Goal: Task Accomplishment & Management: Manage account settings

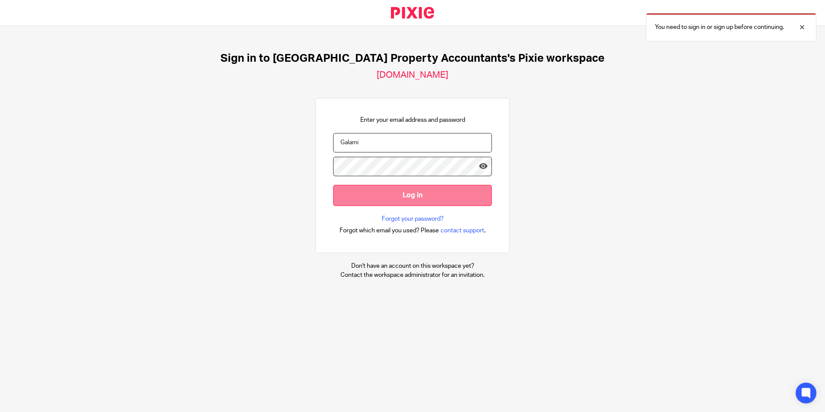
click at [440, 193] on input "Log in" at bounding box center [412, 195] width 159 height 21
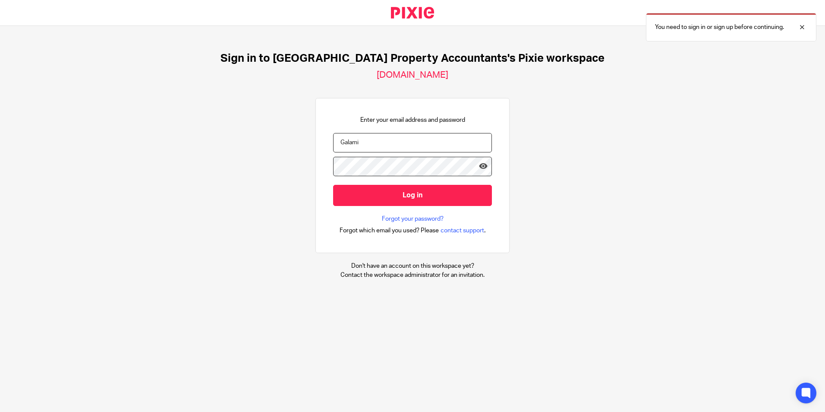
click at [402, 143] on input "Galami" at bounding box center [412, 142] width 159 height 19
type input "payroll@ukpa.co.uk"
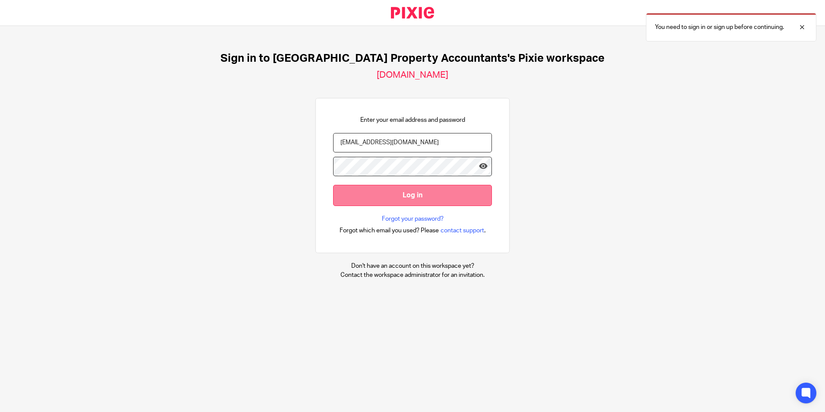
click at [393, 195] on input "Log in" at bounding box center [412, 195] width 159 height 21
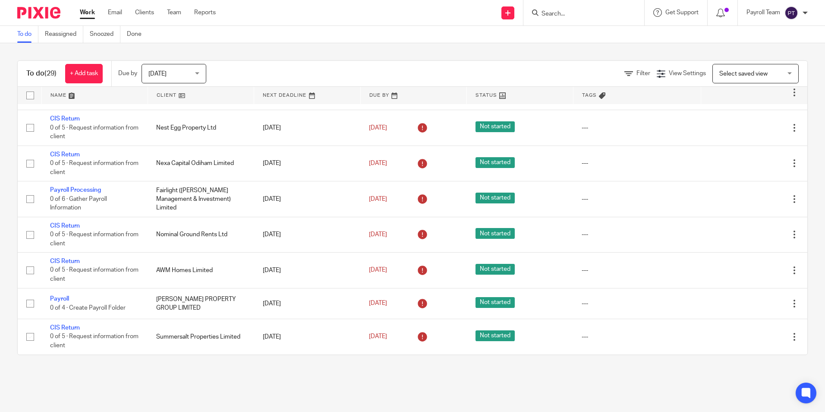
scroll to position [733, 0]
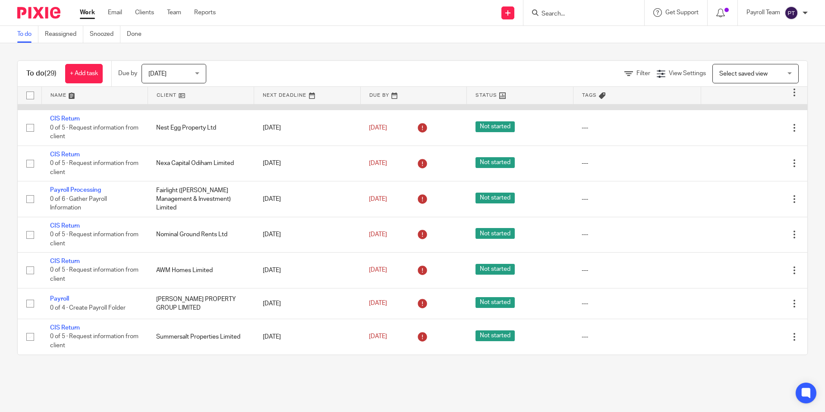
drag, startPoint x: 239, startPoint y: 121, endPoint x: 158, endPoint y: 123, distance: 81.1
click at [160, 110] on td "Clarke Law Developments Ltd" at bounding box center [201, 91] width 106 height 35
drag, startPoint x: 236, startPoint y: 115, endPoint x: 177, endPoint y: 120, distance: 59.8
click at [192, 110] on td "Clarke Law Developments Ltd" at bounding box center [201, 91] width 106 height 35
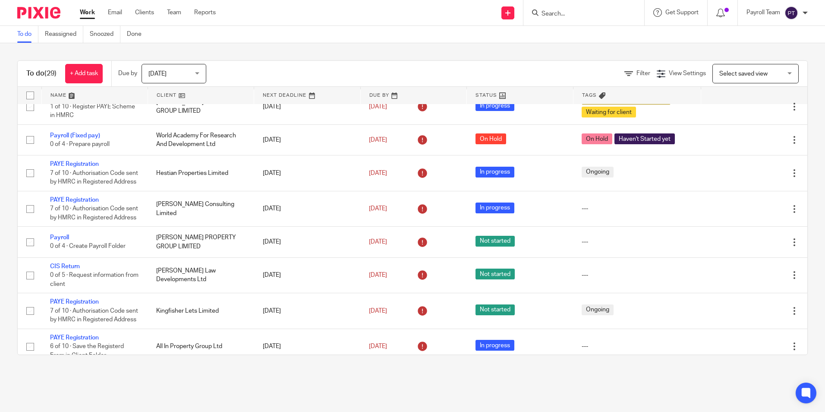
scroll to position [0, 0]
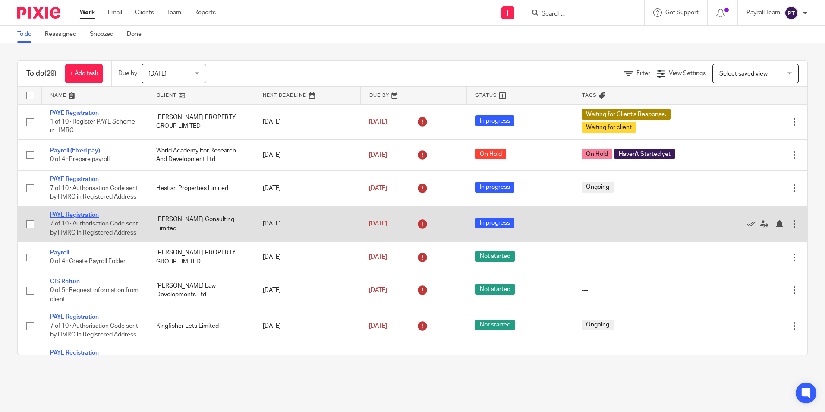
click at [73, 218] on link "PAYE Registration" at bounding box center [74, 215] width 49 height 6
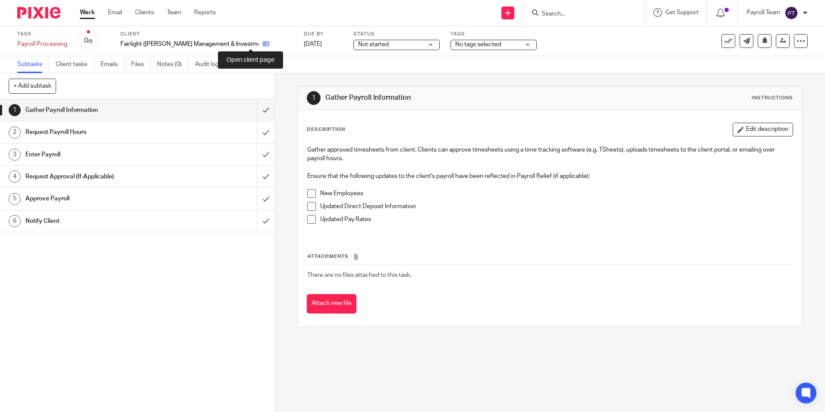
click at [263, 41] on icon at bounding box center [266, 44] width 6 height 6
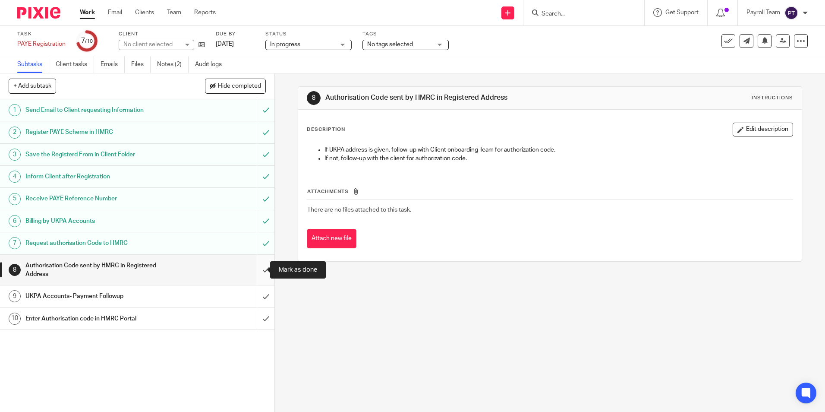
click at [256, 270] on input "submit" at bounding box center [137, 270] width 274 height 31
click at [254, 318] on input "submit" at bounding box center [137, 319] width 274 height 22
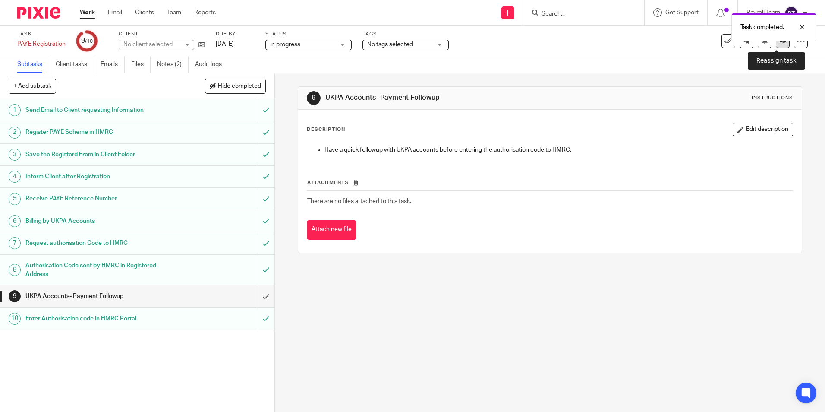
click at [778, 44] on link at bounding box center [783, 41] width 14 height 14
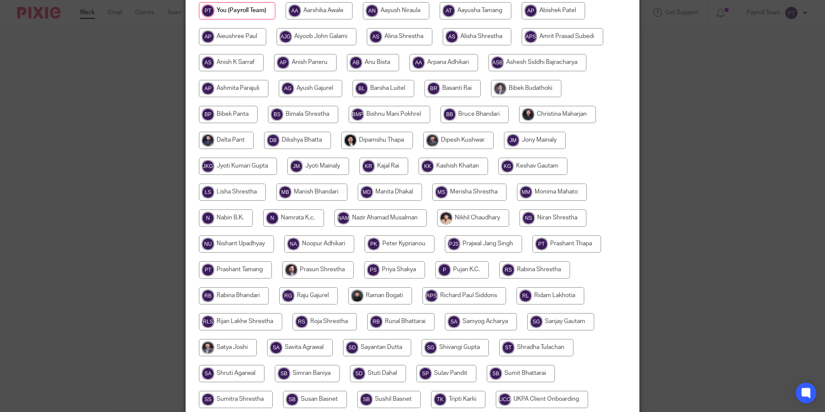
scroll to position [256, 0]
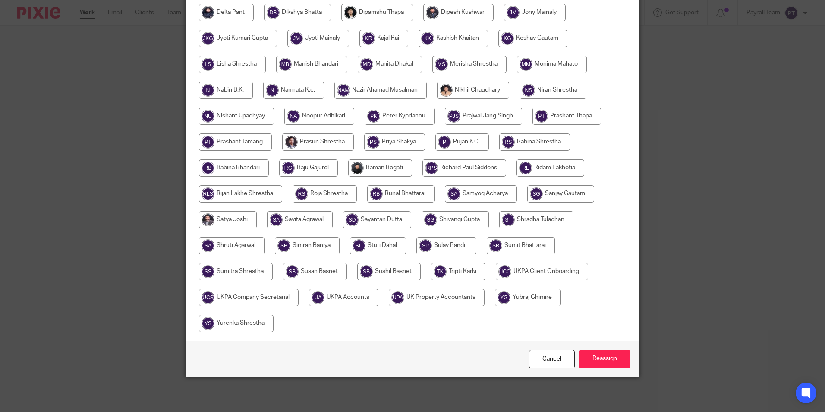
click at [360, 296] on input "radio" at bounding box center [343, 297] width 69 height 17
radio input "true"
click at [611, 360] on input "Reassign" at bounding box center [604, 358] width 51 height 19
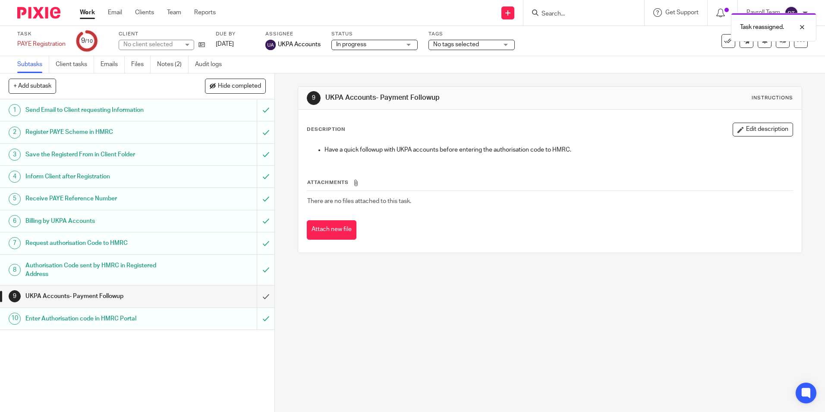
click at [88, 14] on link "Work" at bounding box center [87, 12] width 15 height 9
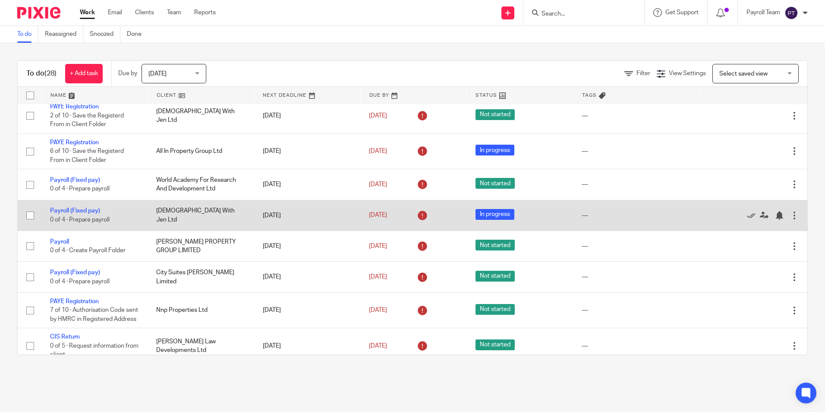
scroll to position [216, 0]
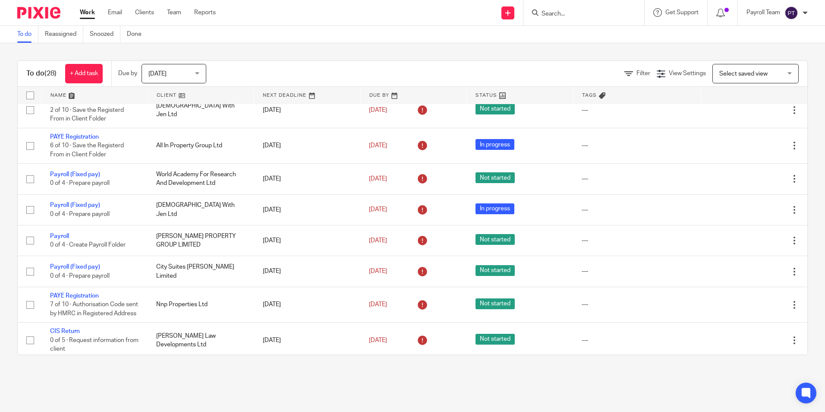
click at [560, 11] on input "Search" at bounding box center [580, 14] width 78 height 8
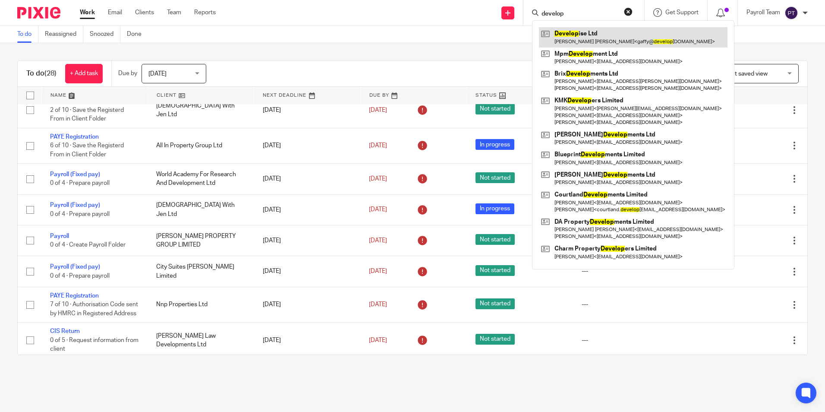
type input "develop"
click at [587, 31] on link at bounding box center [633, 37] width 189 height 20
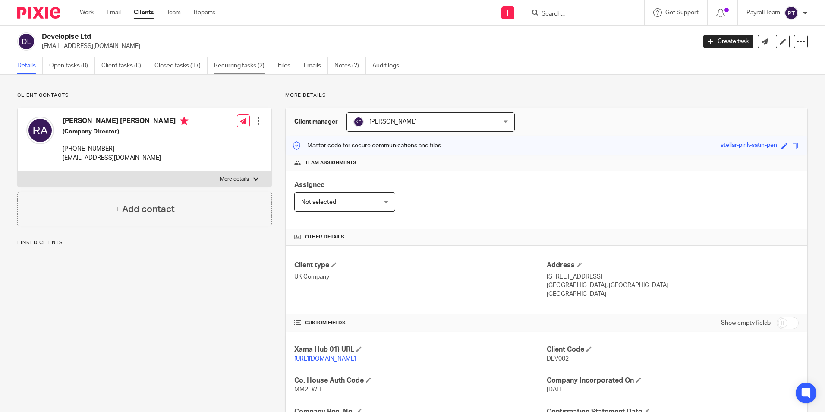
click at [239, 63] on link "Recurring tasks (2)" at bounding box center [242, 65] width 57 height 17
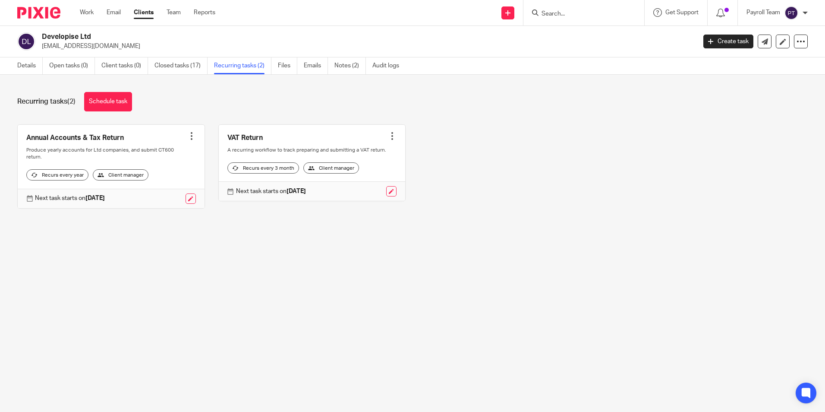
click at [561, 12] on input "Search" at bounding box center [580, 14] width 78 height 8
type input "blueprint de"
click at [606, 41] on link at bounding box center [612, 37] width 146 height 20
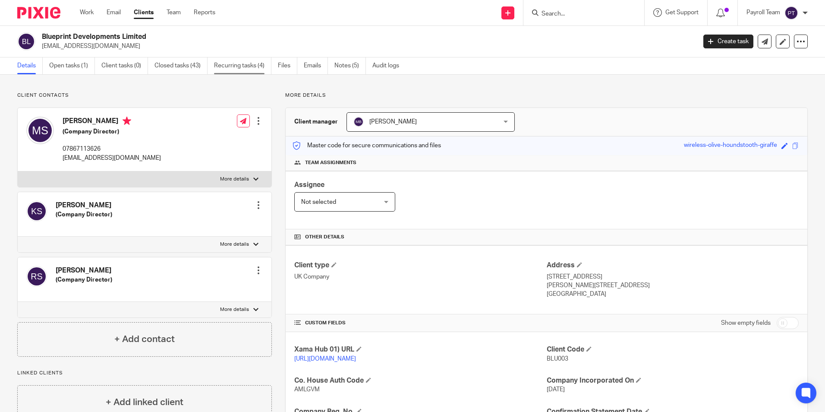
click at [236, 65] on link "Recurring tasks (4)" at bounding box center [242, 65] width 57 height 17
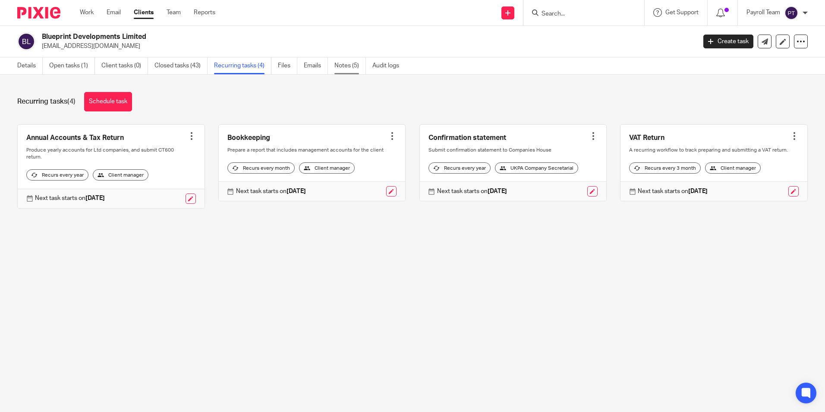
click at [349, 67] on link "Notes (5)" at bounding box center [349, 65] width 31 height 17
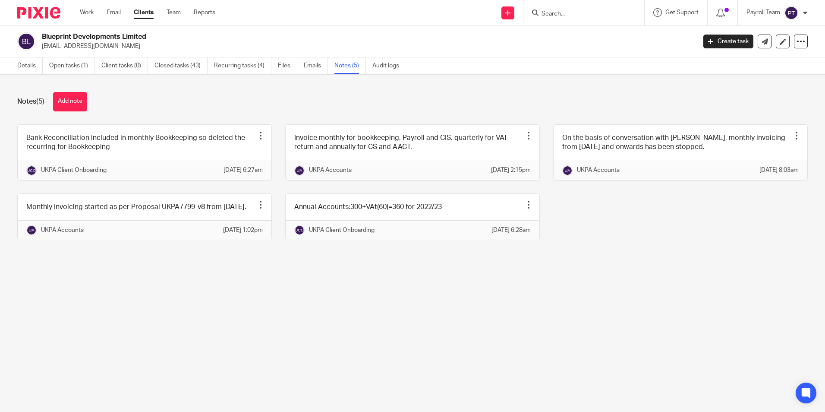
click at [570, 14] on input "Search" at bounding box center [580, 14] width 78 height 8
click at [163, 66] on link "Closed tasks (43)" at bounding box center [180, 65] width 53 height 17
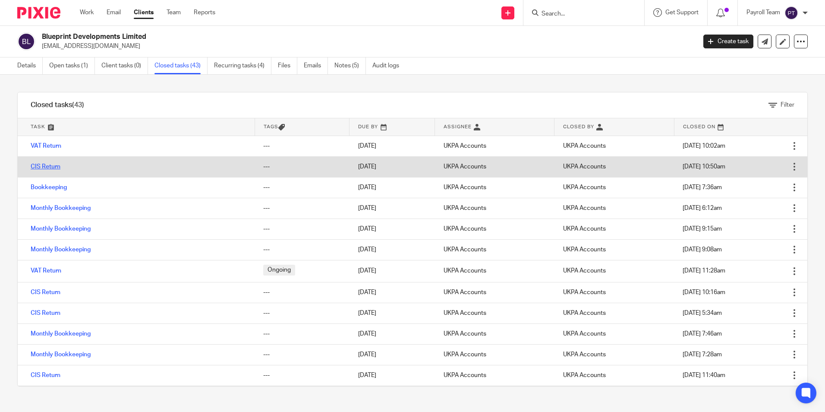
click at [53, 165] on link "CIS Return" at bounding box center [46, 167] width 30 height 6
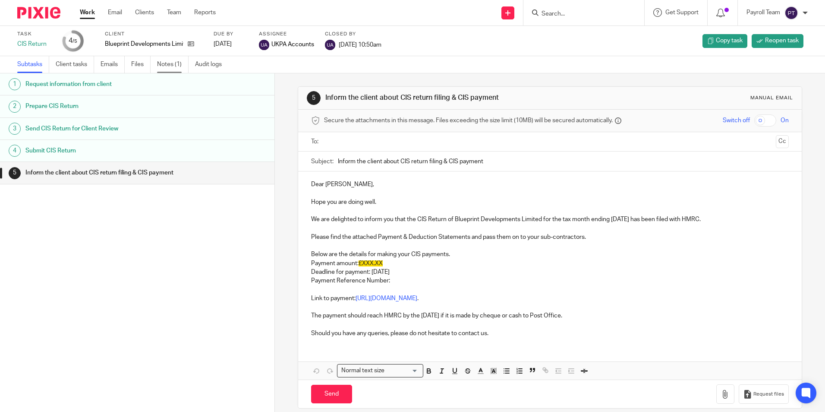
click at [170, 64] on link "Notes (1)" at bounding box center [172, 64] width 31 height 17
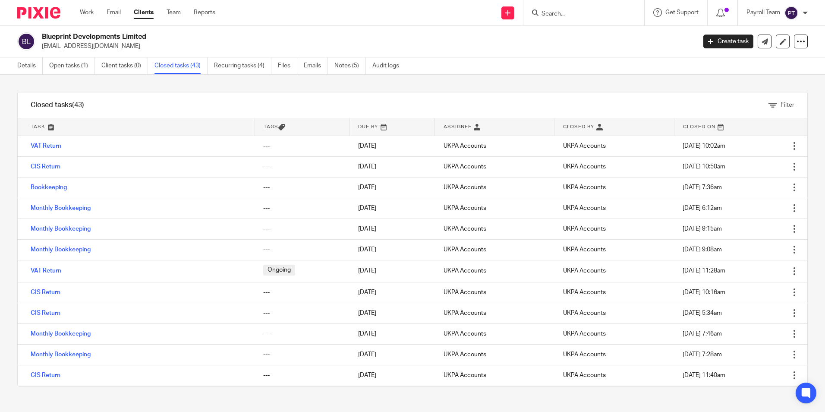
click at [71, 66] on link "Open tasks (1)" at bounding box center [72, 65] width 46 height 17
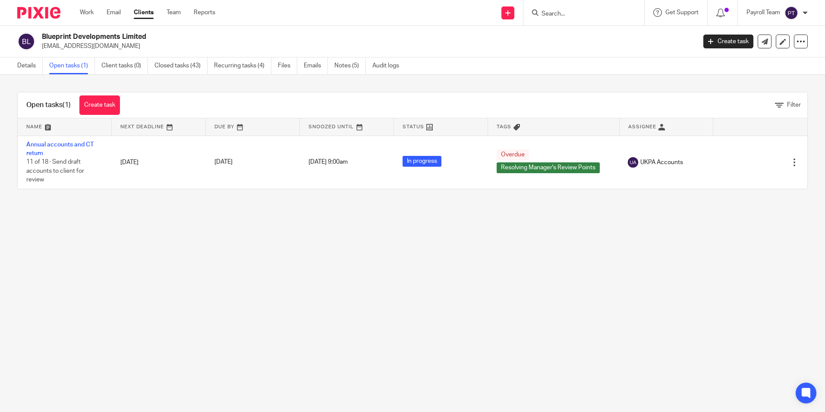
click at [588, 13] on input "Search" at bounding box center [580, 14] width 78 height 8
drag, startPoint x: 580, startPoint y: 10, endPoint x: 576, endPoint y: 14, distance: 5.5
click at [580, 10] on input "Search" at bounding box center [580, 14] width 78 height 8
paste input "Vital Homes Management Limited"
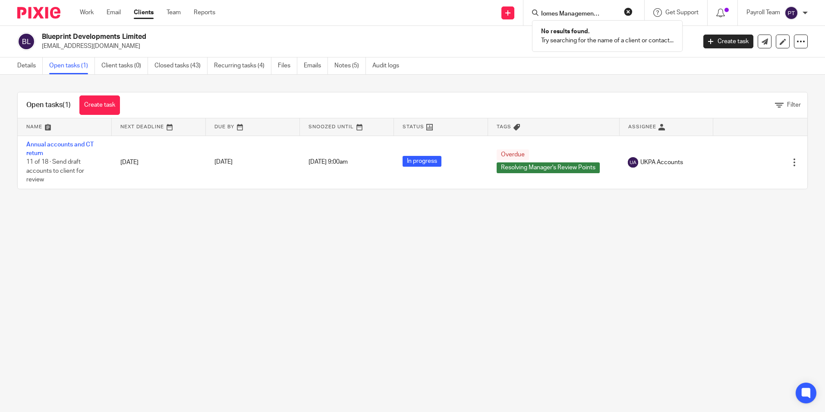
type input "Vital Homes Management Limited"
click button "submit" at bounding box center [0, 0] width 0 height 0
drag, startPoint x: 575, startPoint y: 13, endPoint x: 826, endPoint y: 79, distance: 259.6
click at [824, 79] on html "Work Email Clients Team Reports Work Email Clients Team Reports Settings Send n…" at bounding box center [412, 206] width 825 height 412
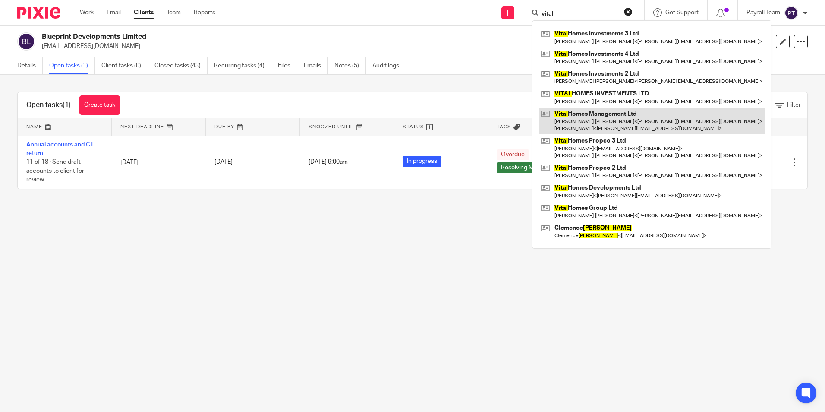
type input "vital"
click at [584, 118] on link at bounding box center [652, 120] width 226 height 27
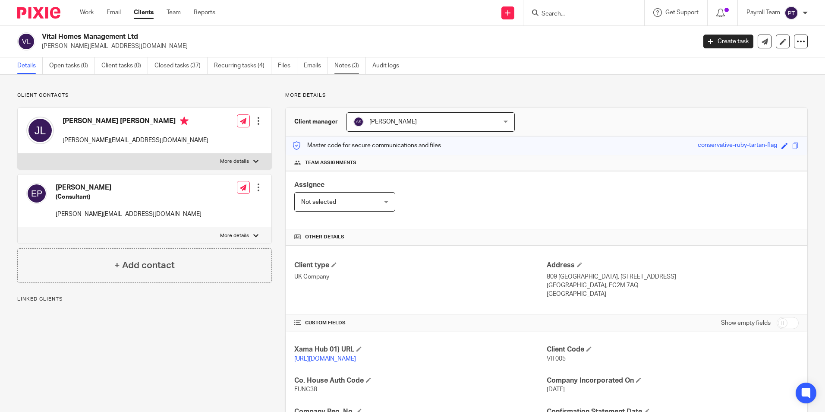
click at [346, 67] on link "Notes (3)" at bounding box center [349, 65] width 31 height 17
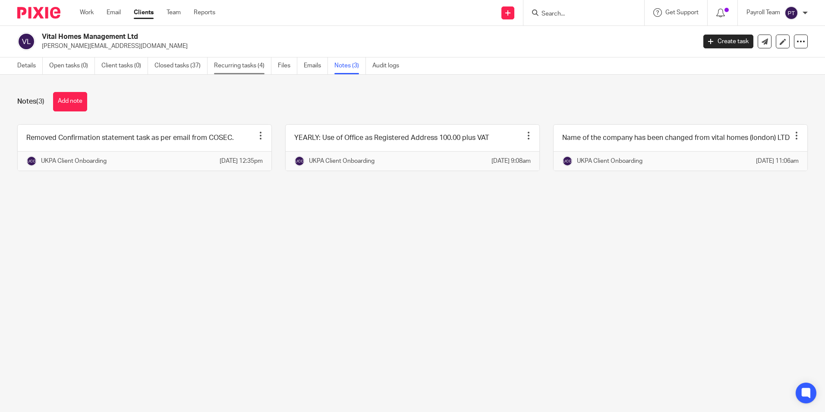
click at [230, 64] on link "Recurring tasks (4)" at bounding box center [242, 65] width 57 height 17
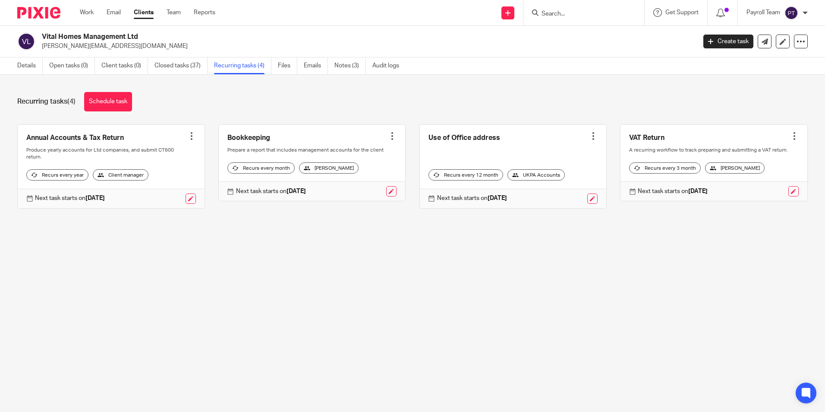
click at [574, 18] on input "Search" at bounding box center [580, 14] width 78 height 8
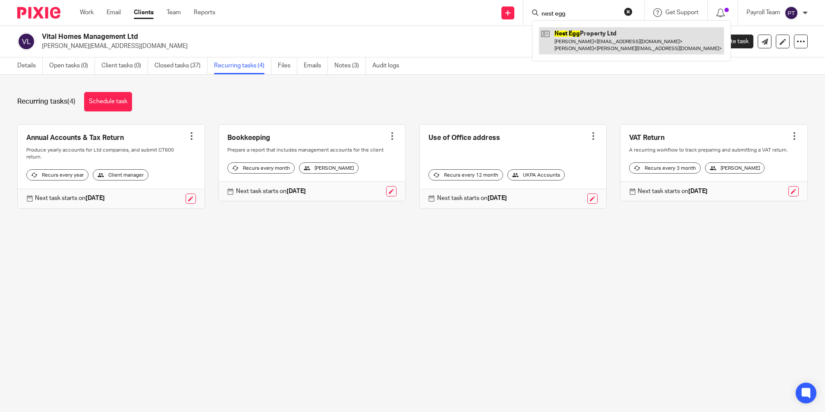
type input "nest egg"
click at [597, 39] on link at bounding box center [631, 40] width 185 height 27
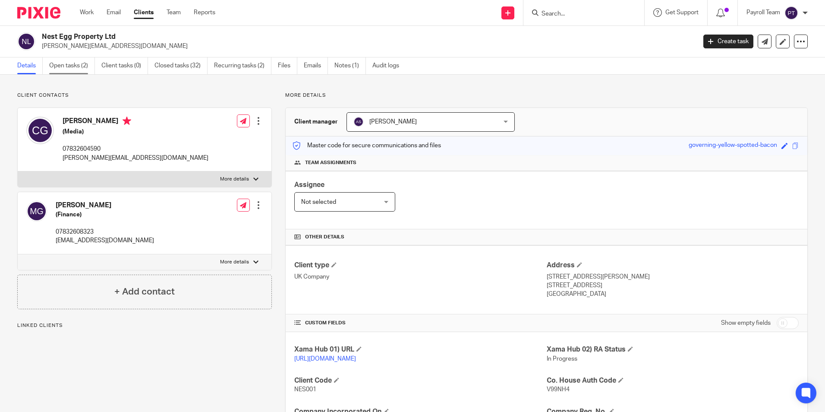
click at [85, 66] on link "Open tasks (2)" at bounding box center [72, 65] width 46 height 17
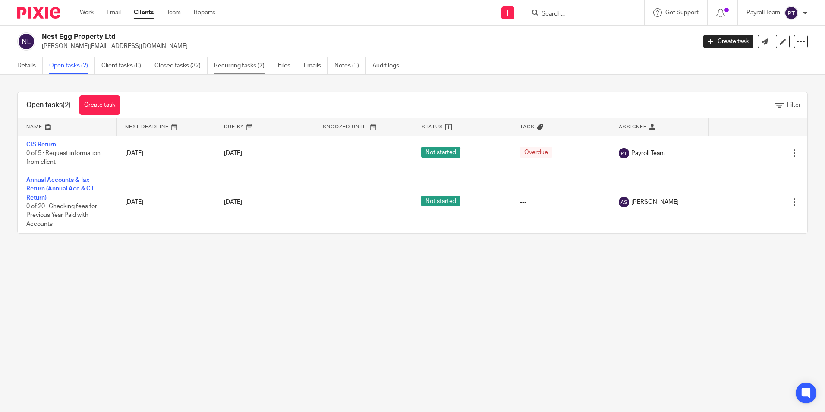
click at [258, 71] on link "Recurring tasks (2)" at bounding box center [242, 65] width 57 height 17
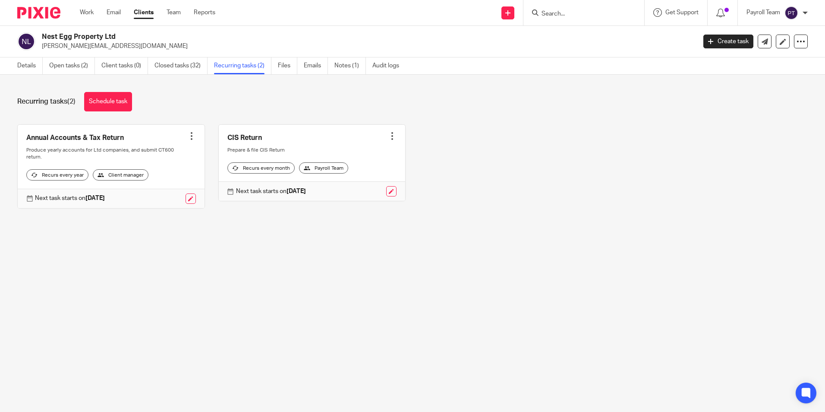
click at [580, 9] on form at bounding box center [587, 12] width 92 height 11
click at [557, 7] on form at bounding box center [587, 12] width 92 height 11
click at [556, 16] on input "Search" at bounding box center [580, 14] width 78 height 8
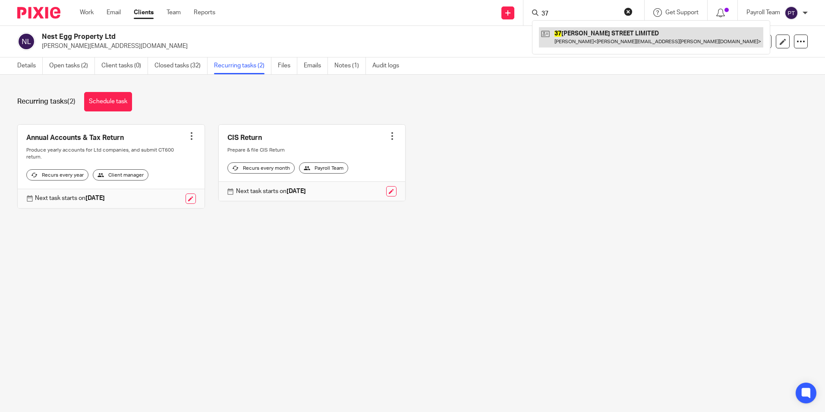
type input "37"
click at [608, 37] on link at bounding box center [651, 37] width 224 height 20
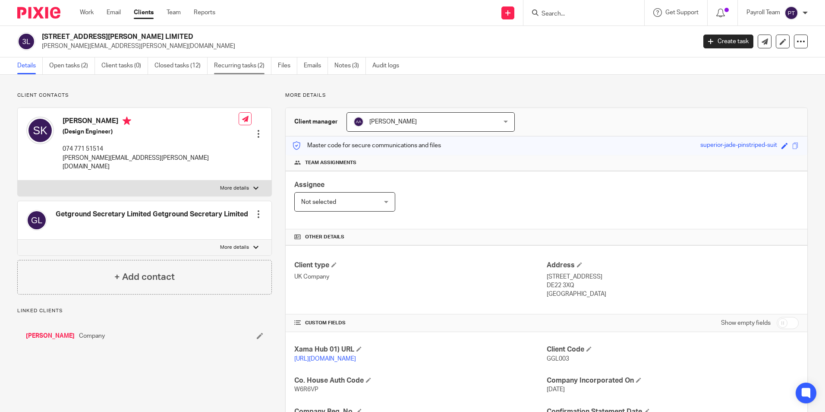
click at [256, 65] on link "Recurring tasks (2)" at bounding box center [242, 65] width 57 height 17
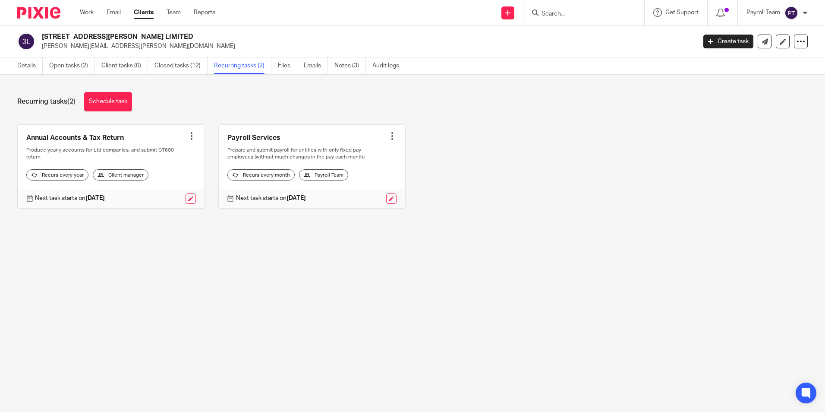
click at [102, 33] on h2 "[STREET_ADDRESS][PERSON_NAME] LIMITED" at bounding box center [301, 36] width 519 height 9
copy div "[STREET_ADDRESS][PERSON_NAME] LIMITED"
click at [566, 14] on input "Search" at bounding box center [580, 14] width 78 height 8
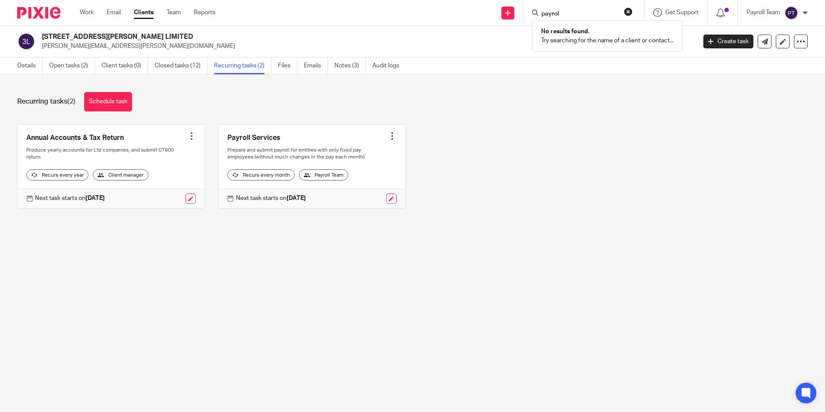
type input "payrol"
click at [51, 14] on img at bounding box center [38, 13] width 43 height 12
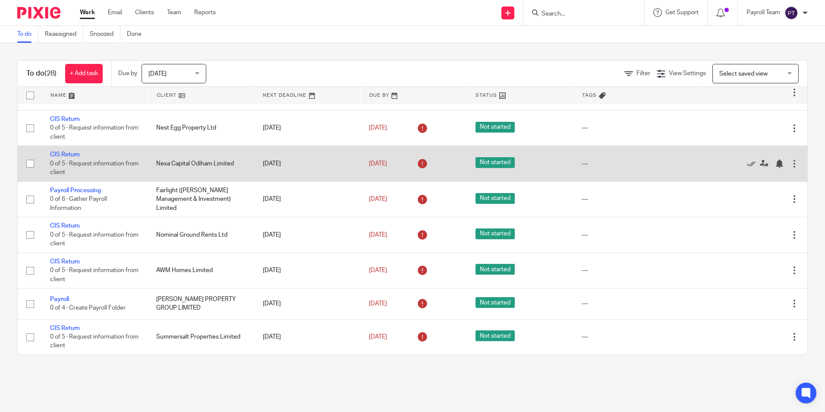
scroll to position [715, 0]
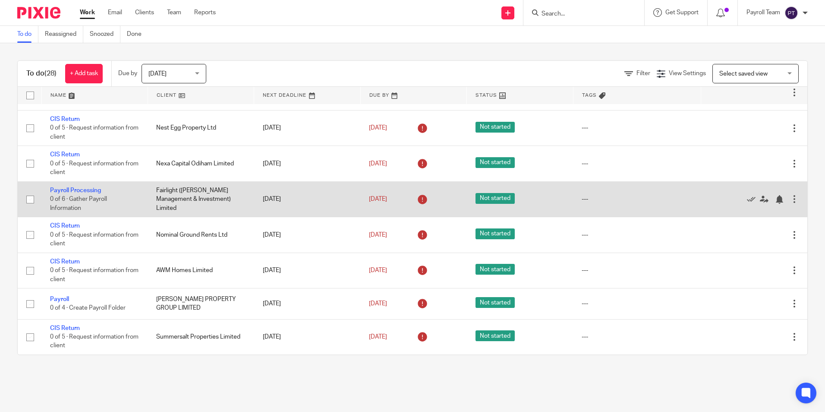
drag, startPoint x: 214, startPoint y: 204, endPoint x: 163, endPoint y: 198, distance: 52.2
click at [164, 199] on td "Fairlight ([PERSON_NAME] Management & Investment) Limited" at bounding box center [201, 198] width 106 height 35
click at [161, 196] on td "Fairlight (Cosimo Management & Investment) Limited" at bounding box center [201, 198] width 106 height 35
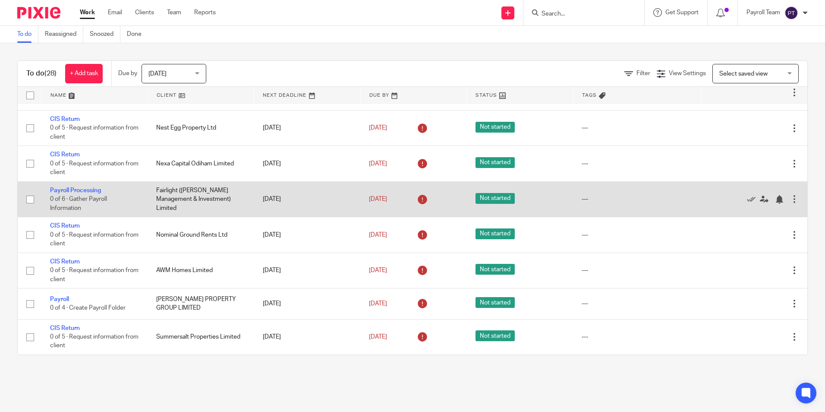
click at [161, 196] on td "Fairlight (Cosimo Management & Investment) Limited" at bounding box center [201, 198] width 106 height 35
drag, startPoint x: 156, startPoint y: 194, endPoint x: 201, endPoint y: 207, distance: 46.2
click at [201, 207] on td "Fairlight (Cosimo Management & Investment) Limited" at bounding box center [201, 198] width 106 height 35
click at [195, 196] on td "Fairlight ([PERSON_NAME] Management & Investment) Limited" at bounding box center [201, 198] width 106 height 35
click at [81, 191] on link "Payroll Processing" at bounding box center [75, 190] width 51 height 6
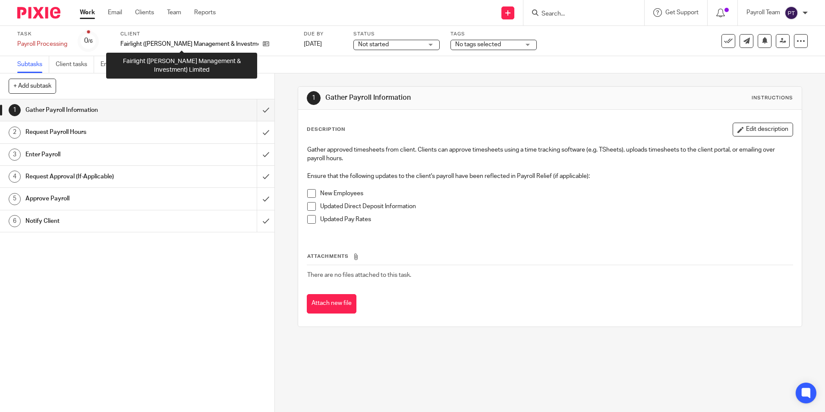
click at [172, 43] on p "Fairlight (Cosimo Management & Investment) Limited" at bounding box center [189, 44] width 138 height 9
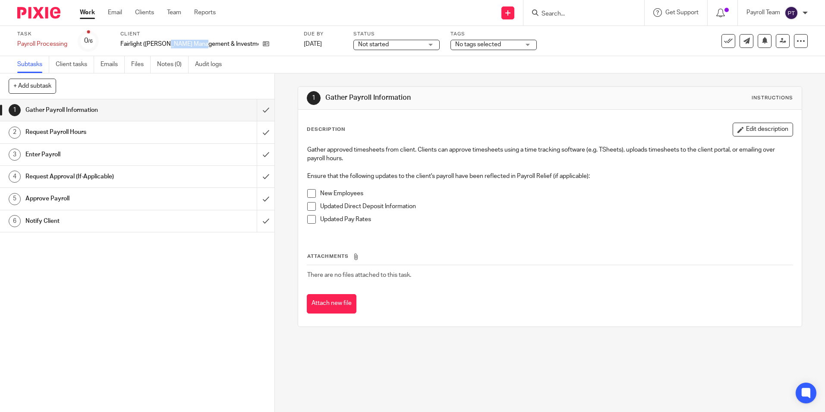
click at [172, 43] on p "Fairlight (Cosimo Management & Investment) Limited" at bounding box center [189, 44] width 138 height 9
copy div "Fairlight (Cosimo Management & Investment) Limited"
click at [581, 17] on input "Search" at bounding box center [580, 14] width 78 height 8
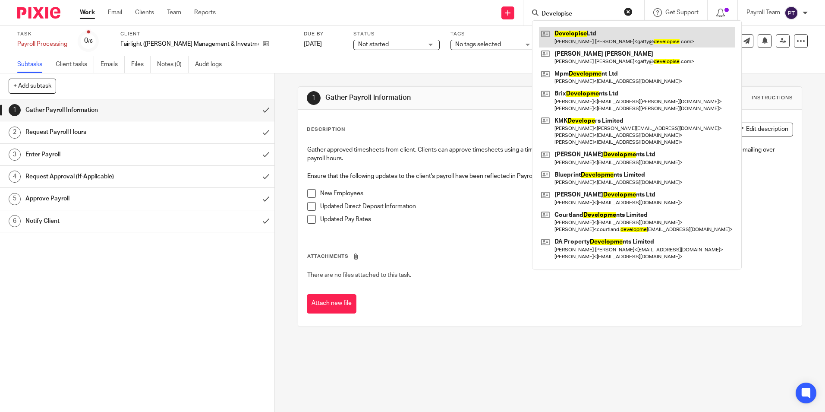
type input "Developise"
click at [591, 31] on link at bounding box center [637, 37] width 196 height 20
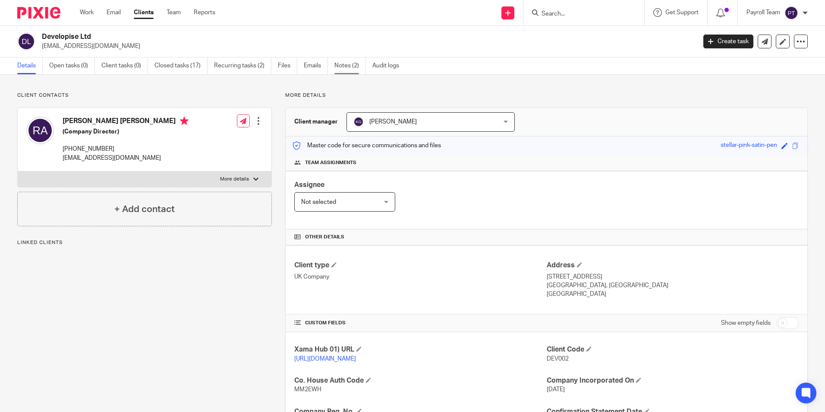
click at [349, 68] on link "Notes (2)" at bounding box center [349, 65] width 31 height 17
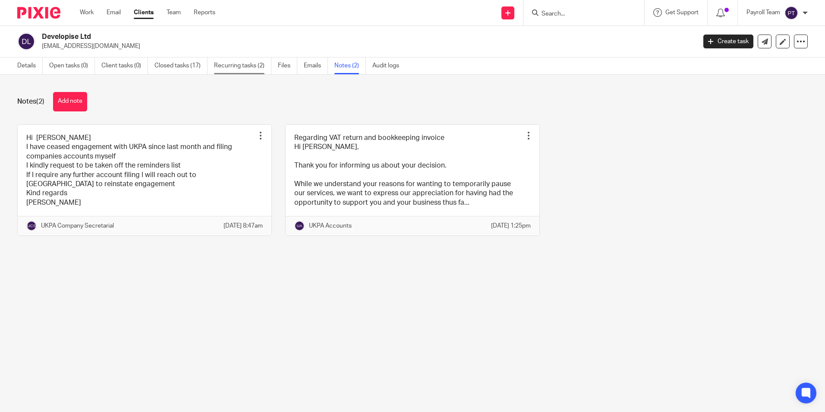
click at [250, 69] on link "Recurring tasks (2)" at bounding box center [242, 65] width 57 height 17
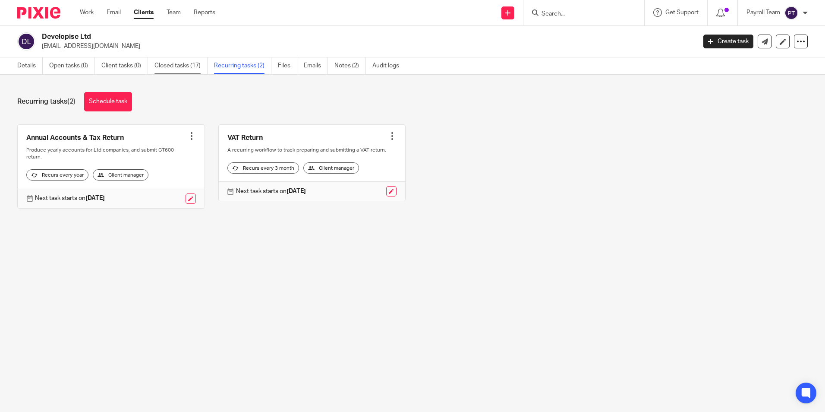
click at [176, 71] on link "Closed tasks (17)" at bounding box center [180, 65] width 53 height 17
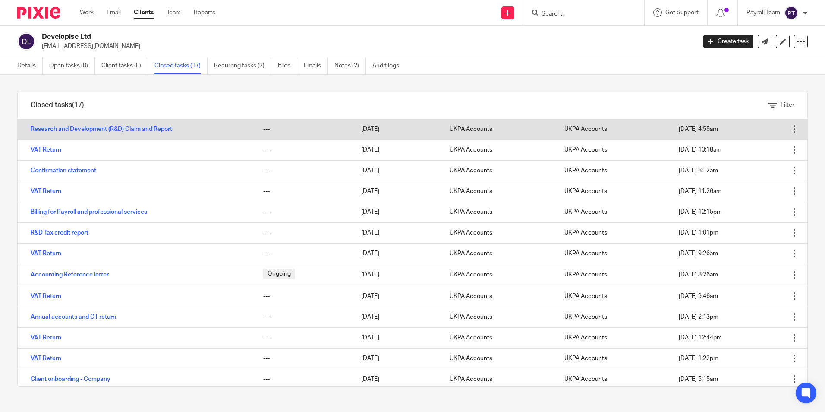
scroll to position [103, 0]
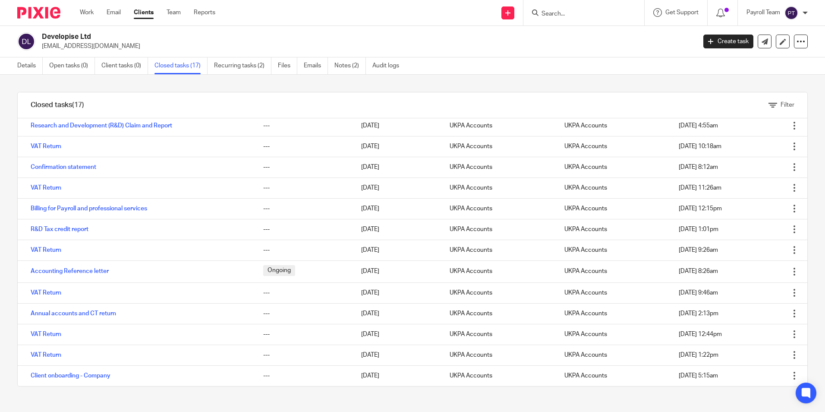
click at [46, 13] on img at bounding box center [38, 13] width 43 height 12
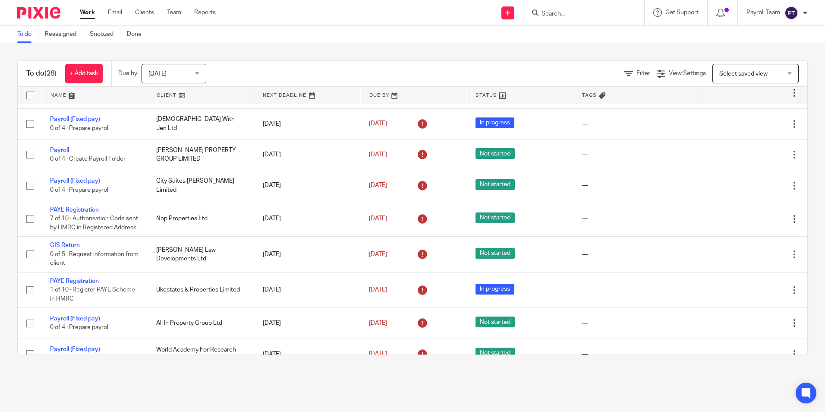
scroll to position [302, 0]
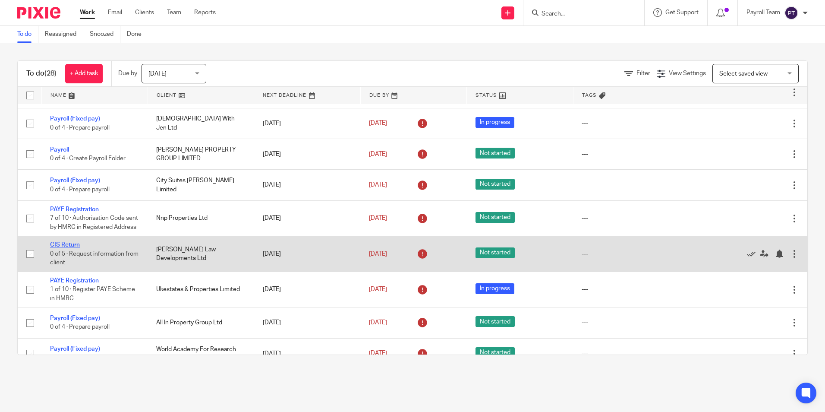
click at [66, 248] on link "CIS Return" at bounding box center [65, 245] width 30 height 6
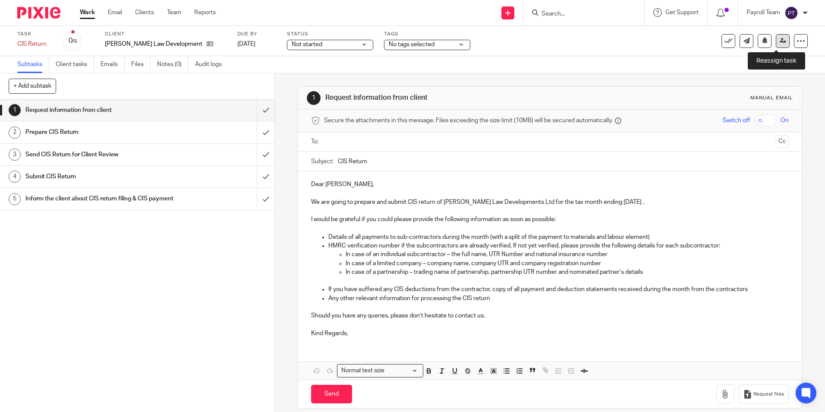
click at [776, 44] on link at bounding box center [783, 41] width 14 height 14
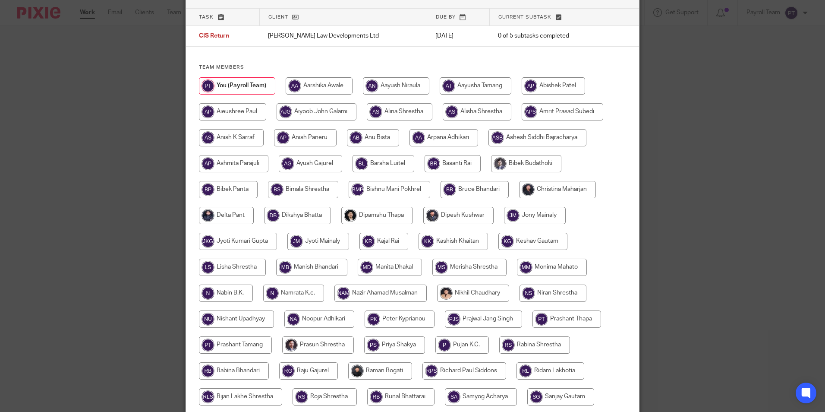
scroll to position [173, 0]
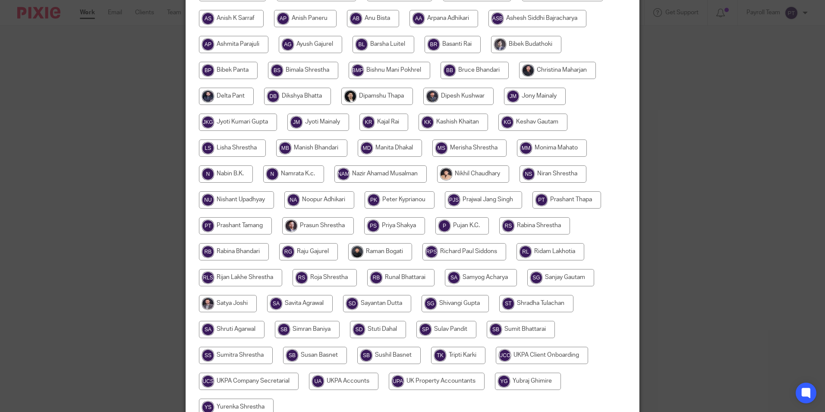
click at [355, 381] on input "radio" at bounding box center [343, 380] width 69 height 17
radio input "true"
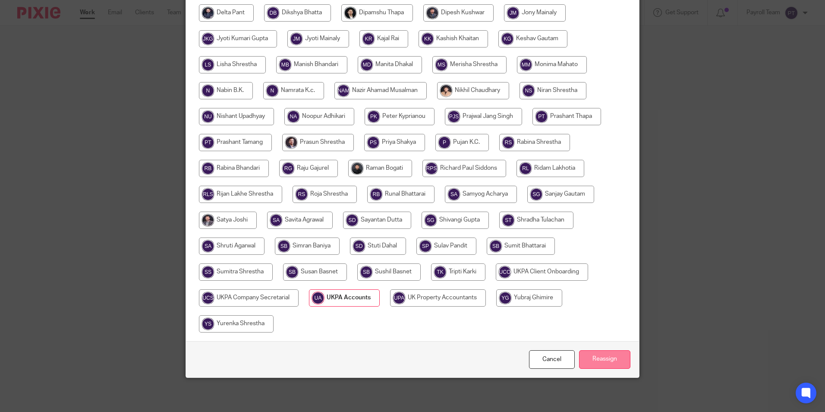
scroll to position [256, 0]
click at [549, 357] on link "Cancel" at bounding box center [552, 358] width 46 height 19
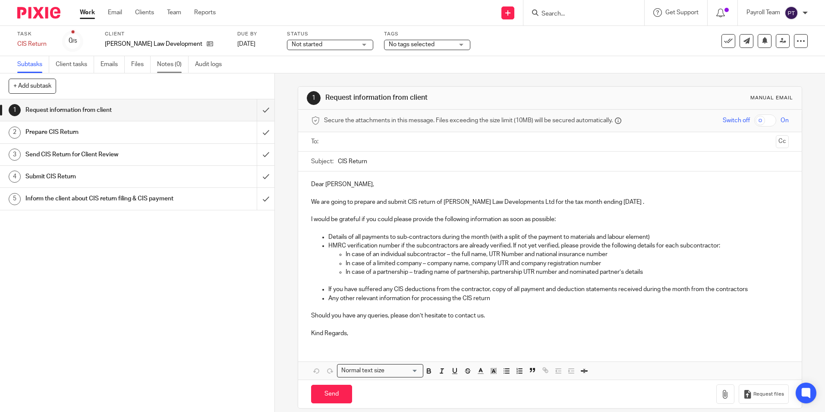
click at [175, 66] on link "Notes (0)" at bounding box center [172, 64] width 31 height 17
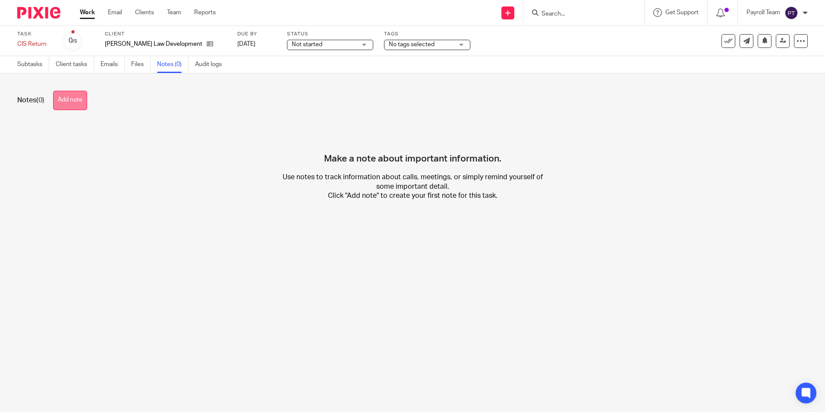
click at [86, 103] on button "Add note" at bounding box center [70, 100] width 34 height 19
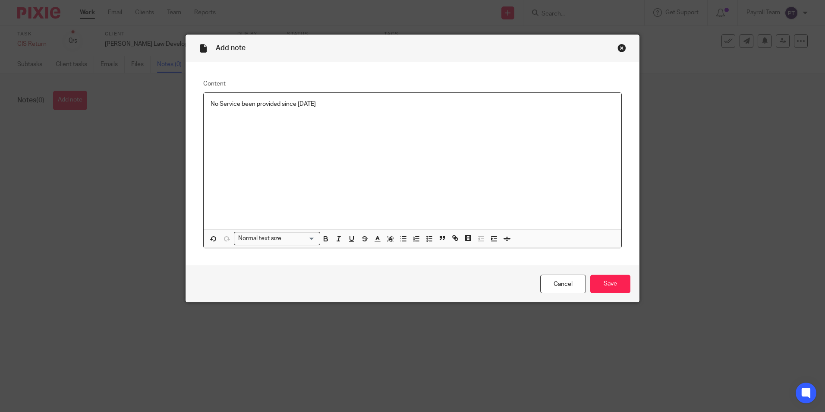
copy p "No Service been provided since [DATE]"
click at [607, 280] on input "Save" at bounding box center [610, 283] width 40 height 19
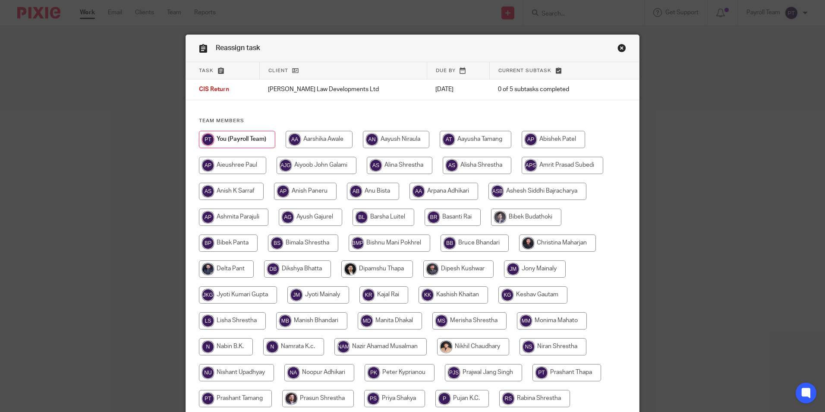
click at [617, 48] on link "Close this dialog window" at bounding box center [621, 50] width 9 height 12
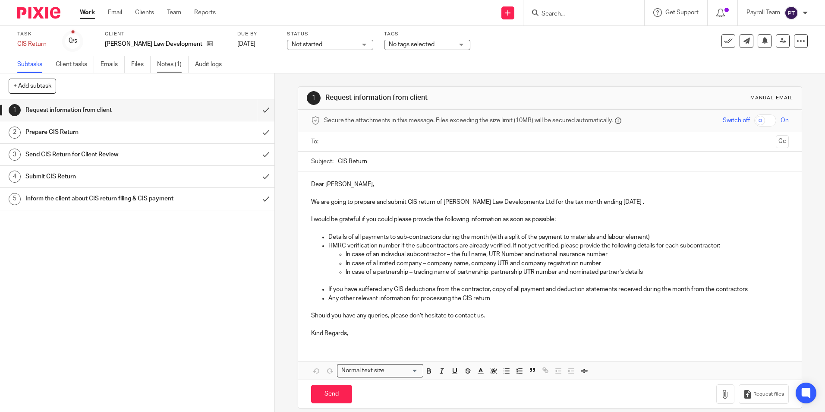
click at [172, 66] on link "Notes (1)" at bounding box center [172, 64] width 31 height 17
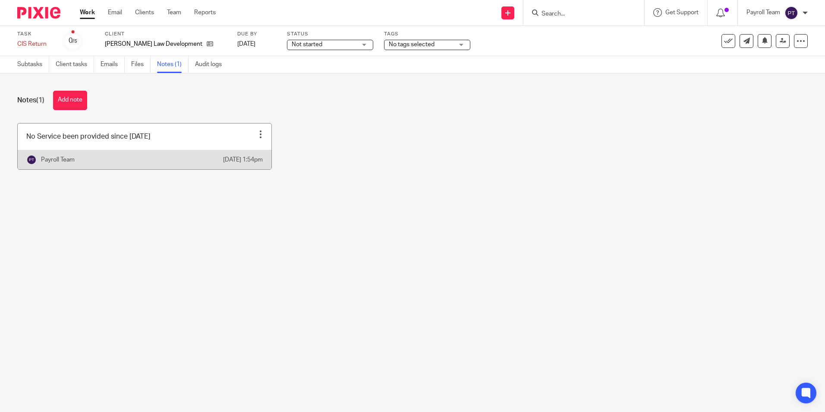
click at [256, 135] on div at bounding box center [260, 134] width 9 height 9
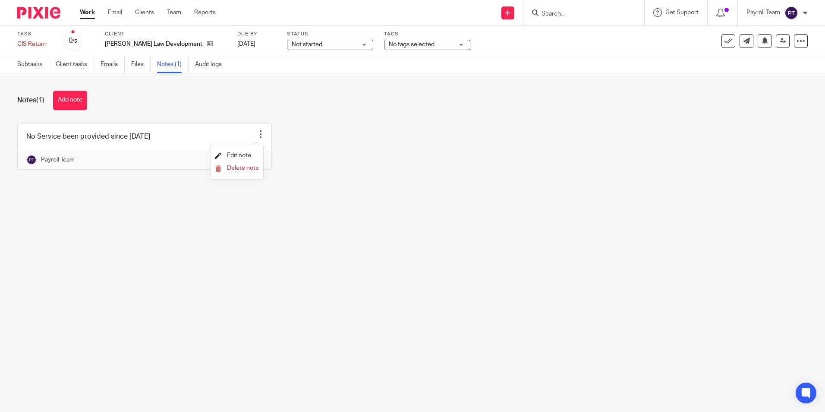
click at [244, 157] on span "Edit note" at bounding box center [239, 155] width 24 height 6
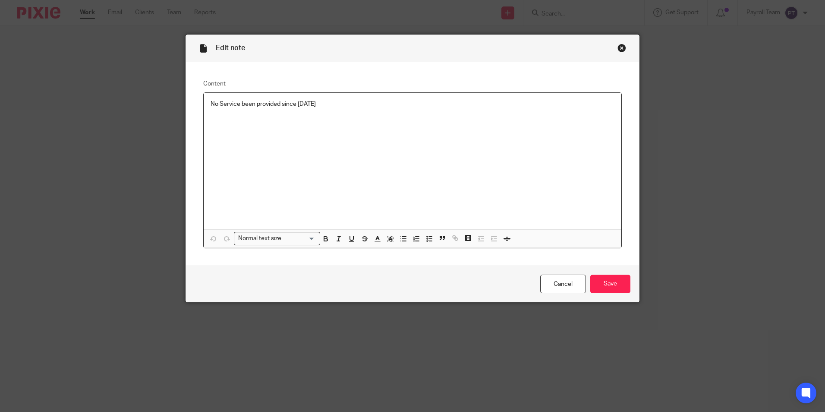
click at [332, 102] on p "No Service been provided since [DATE]" at bounding box center [413, 104] width 404 height 9
copy p "No Service been provided since may 2024, mailed onboarding for closure of recur…"
click at [608, 286] on input "Save" at bounding box center [610, 283] width 40 height 19
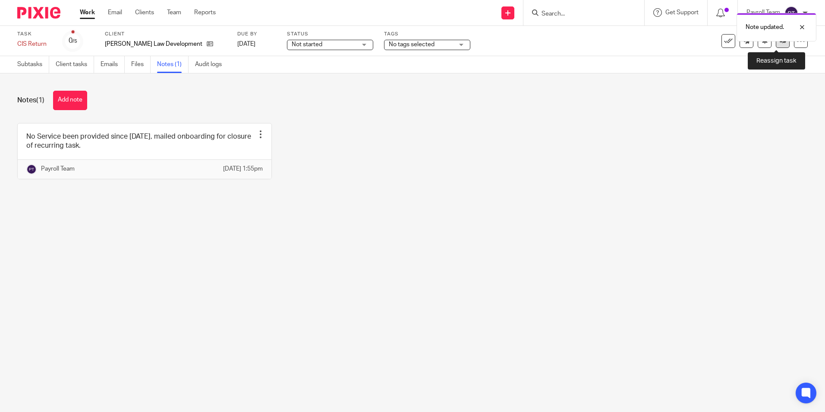
click at [776, 44] on link at bounding box center [783, 41] width 14 height 14
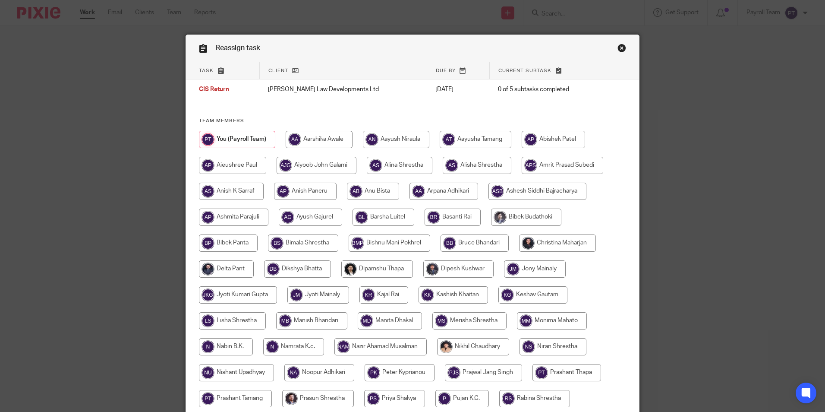
scroll to position [256, 0]
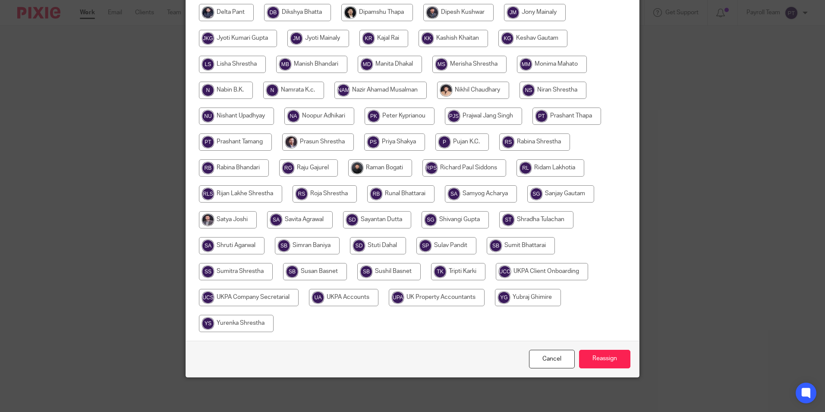
click at [363, 292] on input "radio" at bounding box center [343, 297] width 69 height 17
radio input "true"
click at [598, 358] on input "Reassign" at bounding box center [604, 358] width 51 height 19
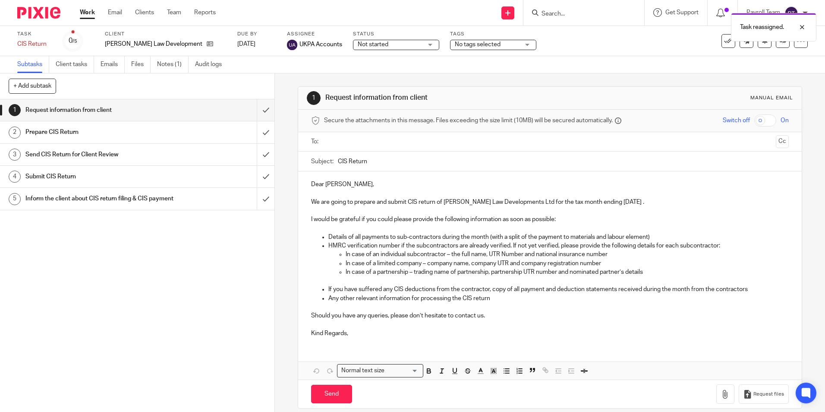
click at [49, 12] on img at bounding box center [38, 13] width 43 height 12
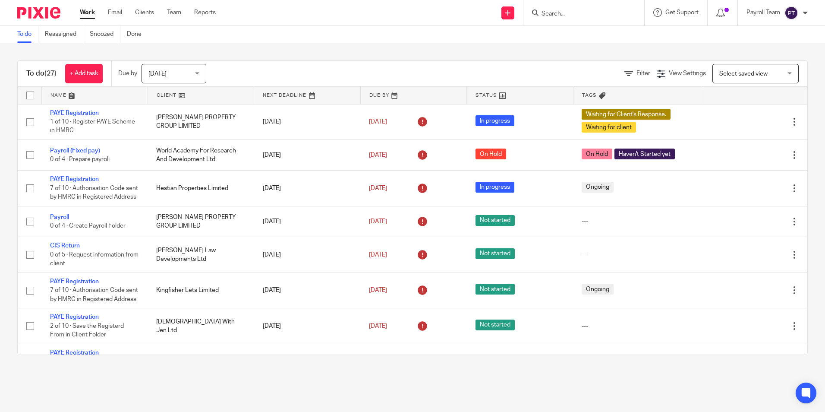
scroll to position [86, 0]
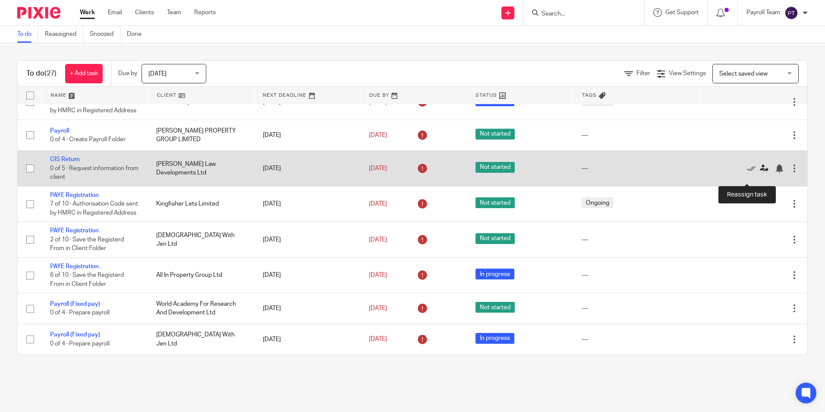
click at [760, 173] on icon at bounding box center [764, 168] width 9 height 9
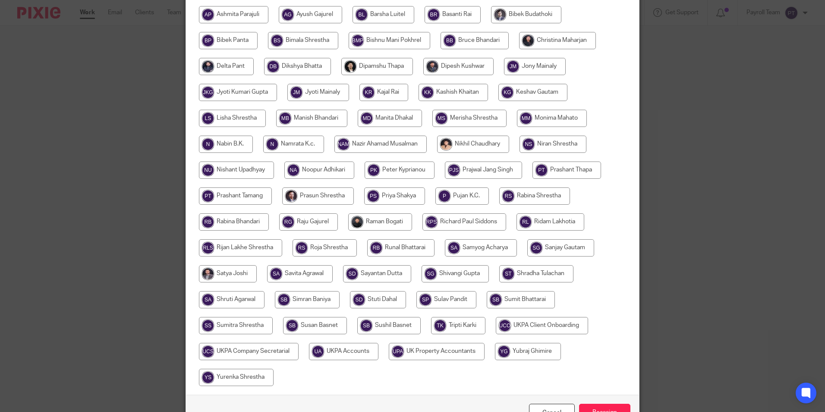
scroll to position [216, 0]
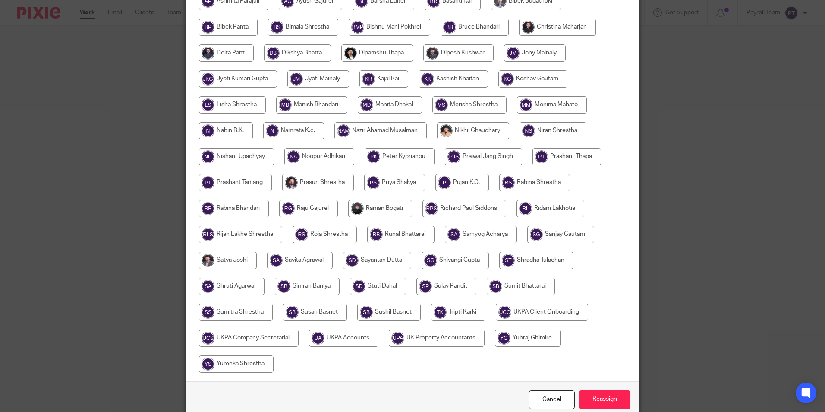
click at [448, 334] on input "radio" at bounding box center [437, 337] width 96 height 17
radio input "true"
click at [351, 336] on input "radio" at bounding box center [343, 337] width 69 height 17
radio input "true"
click at [610, 401] on input "Reassign" at bounding box center [604, 399] width 51 height 19
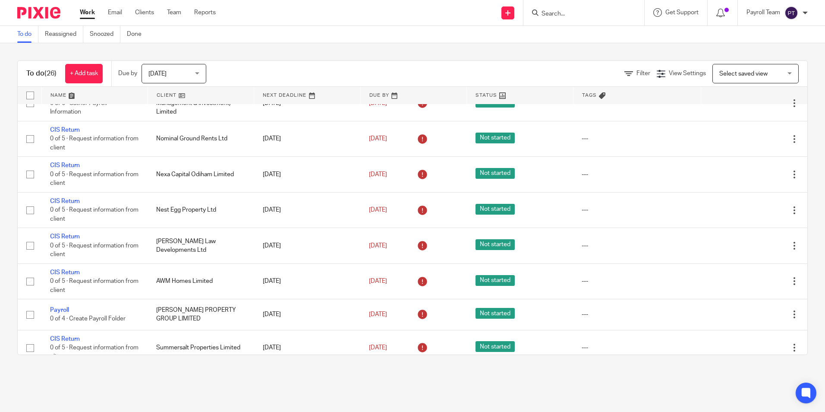
scroll to position [644, 0]
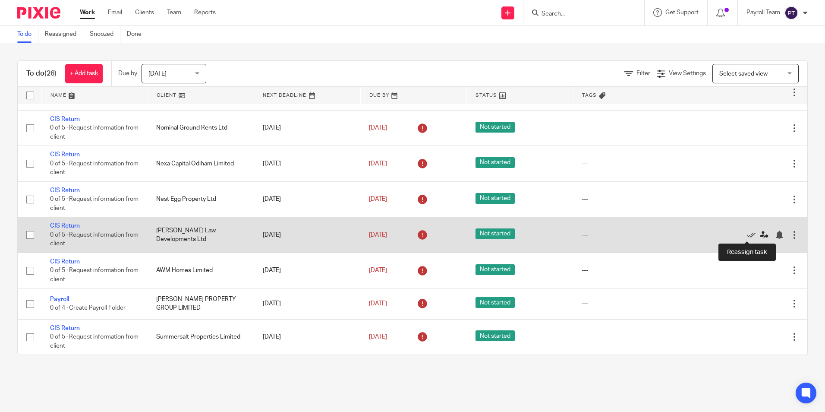
click at [760, 235] on icon at bounding box center [764, 234] width 9 height 9
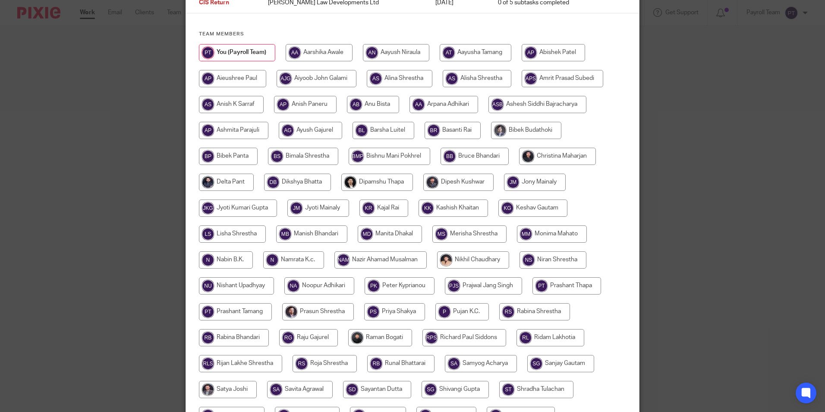
scroll to position [256, 0]
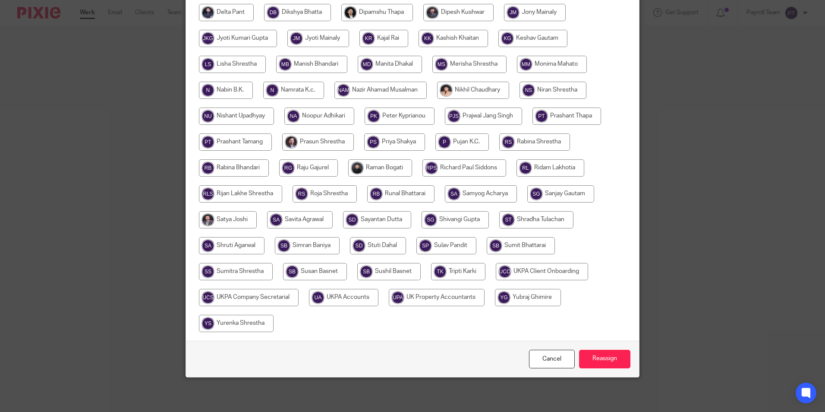
click at [359, 293] on input "radio" at bounding box center [343, 297] width 69 height 17
radio input "true"
click at [608, 358] on input "Reassign" at bounding box center [604, 358] width 51 height 19
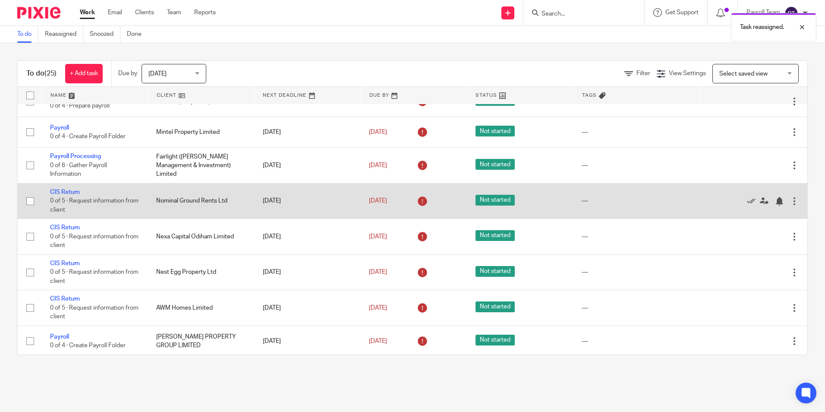
scroll to position [604, 0]
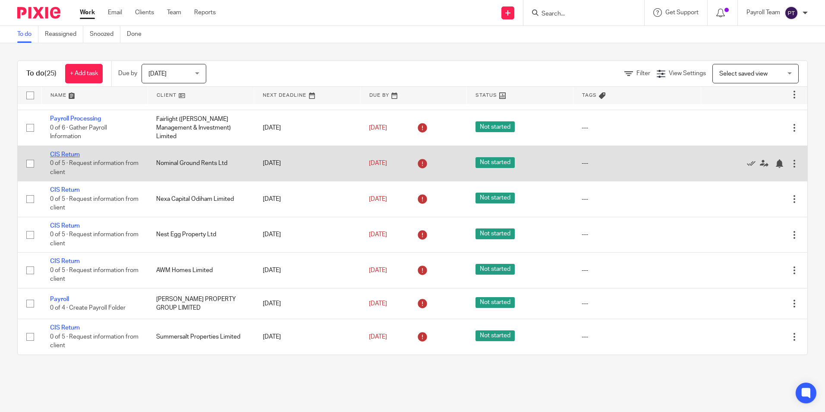
click at [71, 157] on link "CIS Return" at bounding box center [65, 154] width 30 height 6
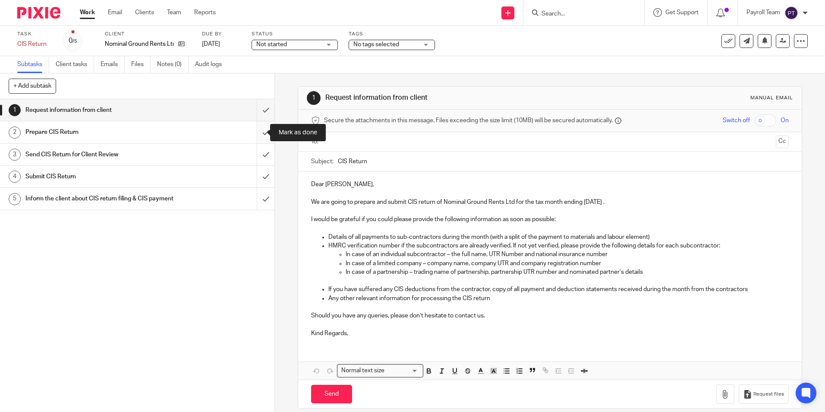
click at [253, 135] on input "submit" at bounding box center [137, 132] width 274 height 22
click at [258, 155] on input "submit" at bounding box center [137, 155] width 274 height 22
click at [258, 171] on input "submit" at bounding box center [137, 177] width 274 height 22
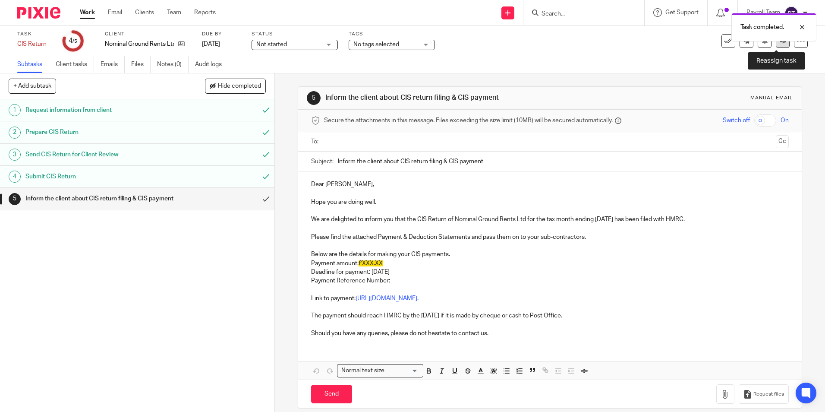
click at [776, 44] on link at bounding box center [783, 41] width 14 height 14
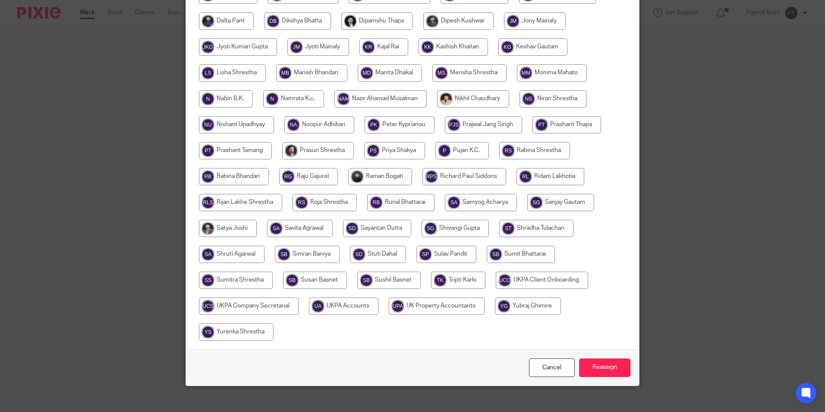
scroll to position [256, 0]
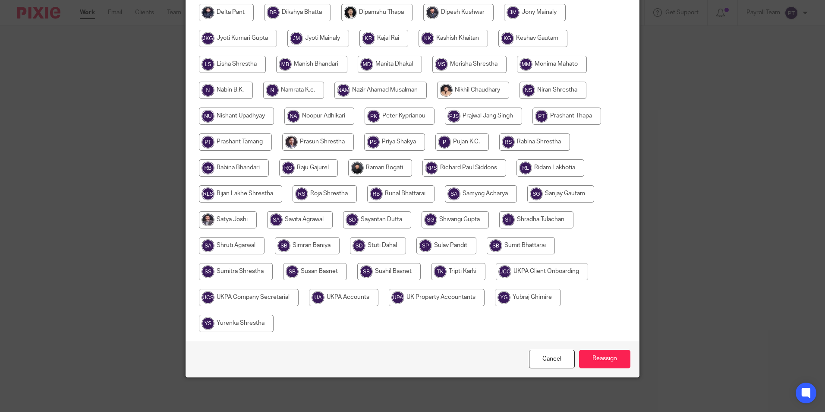
click at [346, 297] on input "radio" at bounding box center [343, 297] width 69 height 17
radio input "true"
click at [607, 355] on input "Reassign" at bounding box center [604, 358] width 51 height 19
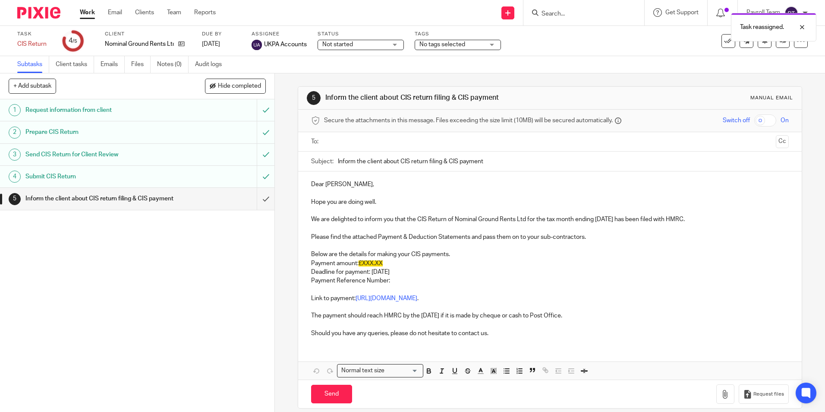
click at [92, 15] on link "Work" at bounding box center [87, 12] width 15 height 9
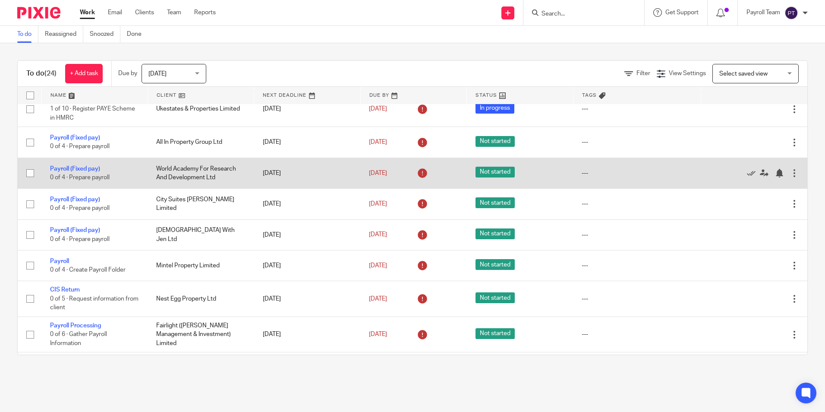
scroll to position [431, 0]
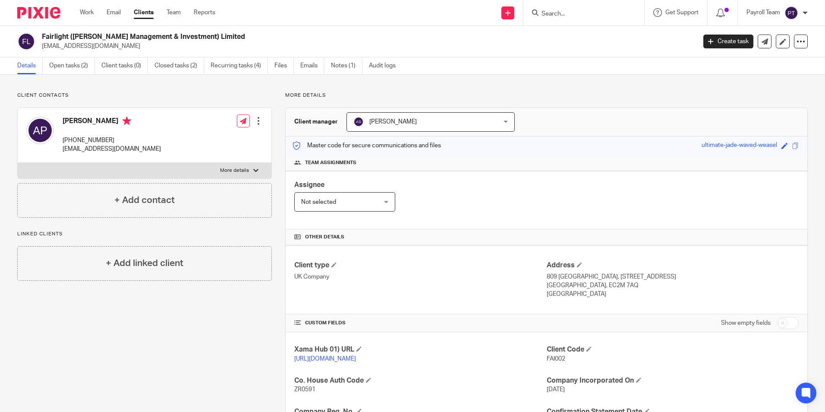
click at [91, 8] on div "Work Email Clients Team Reports Work Email Clients Team Reports Settings" at bounding box center [149, 12] width 157 height 25
click at [90, 16] on link "Work" at bounding box center [87, 12] width 14 height 9
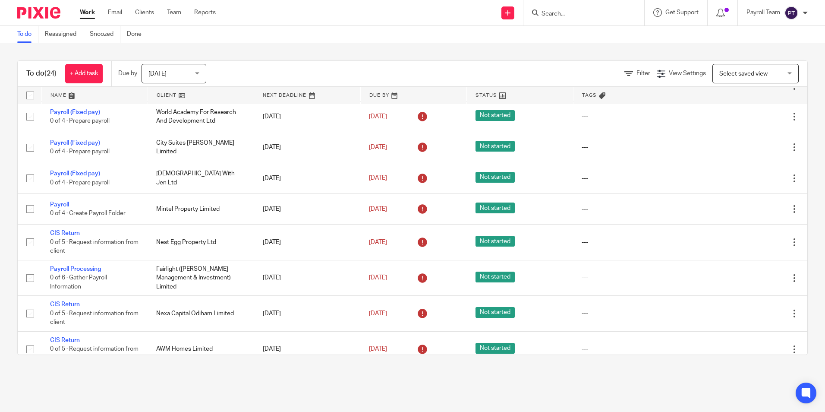
scroll to position [475, 0]
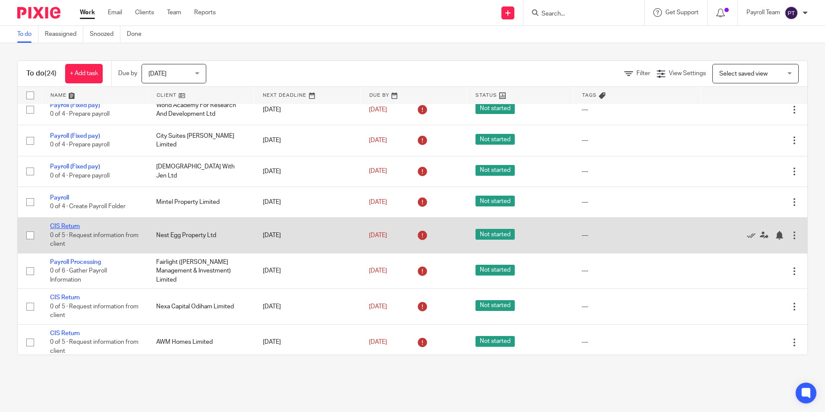
click at [69, 229] on link "CIS Return" at bounding box center [65, 226] width 30 height 6
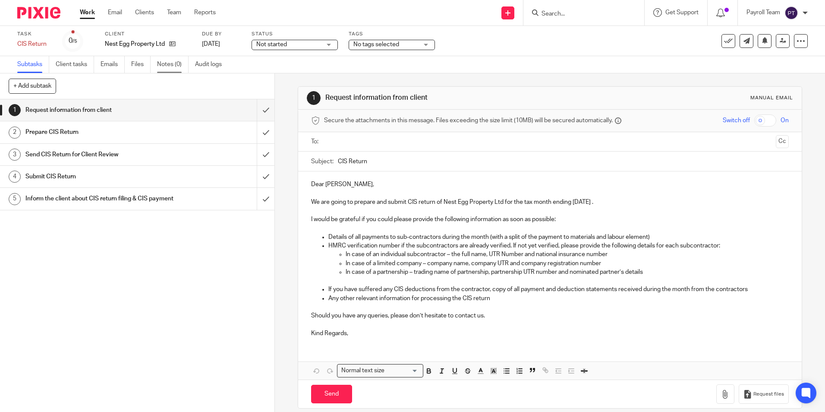
click at [159, 67] on link "Notes (0)" at bounding box center [172, 64] width 31 height 17
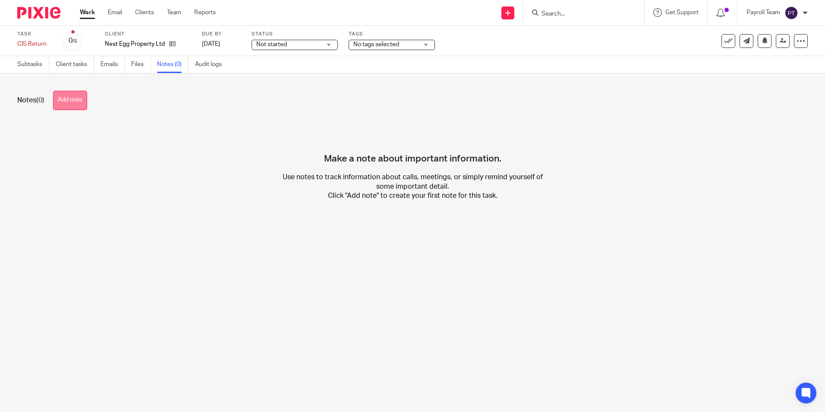
click at [72, 99] on button "Add note" at bounding box center [70, 100] width 34 height 19
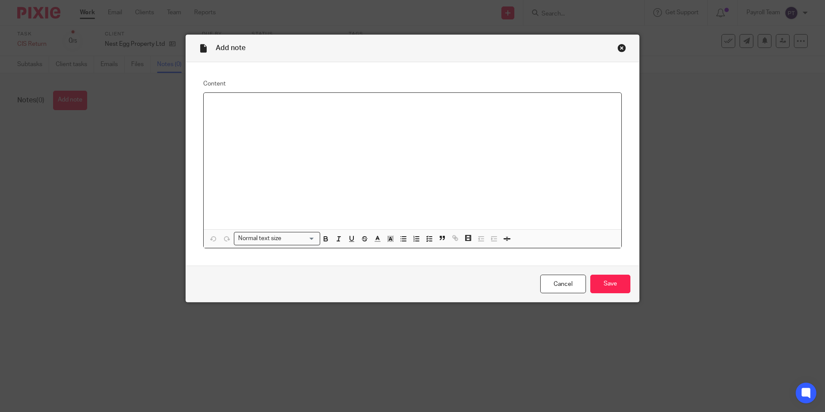
click at [322, 140] on div at bounding box center [413, 161] width 418 height 136
copy p "Ceased in 11-2024"
click at [235, 105] on p "Ceased in 11-2024" at bounding box center [413, 104] width 404 height 9
click at [277, 97] on div "Ceased in 15-11-2024" at bounding box center [413, 161] width 418 height 136
drag, startPoint x: 284, startPoint y: 112, endPoint x: 87, endPoint y: 75, distance: 200.5
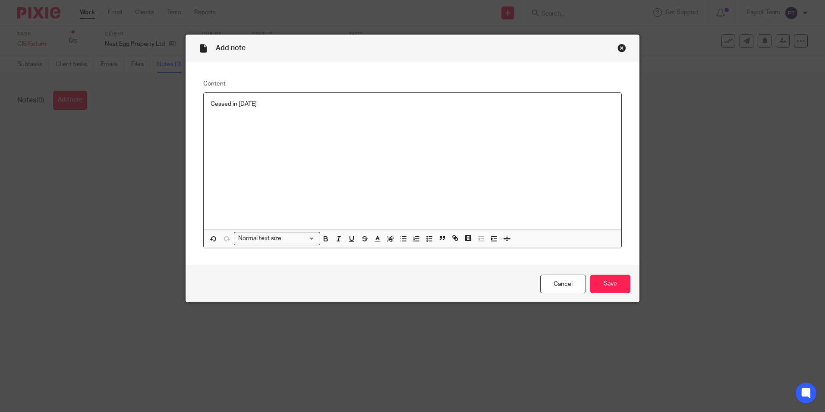
click at [87, 75] on div "Add note Content Ceased in 15-11-2024 Normal text size Loading... Remove Edit I…" at bounding box center [412, 206] width 825 height 412
copy p "Ceased in 15-11-2024"
click at [231, 102] on p "Ceased in 15-11-2024" at bounding box center [413, 104] width 404 height 9
copy p "Ceased on 15-11-2024"
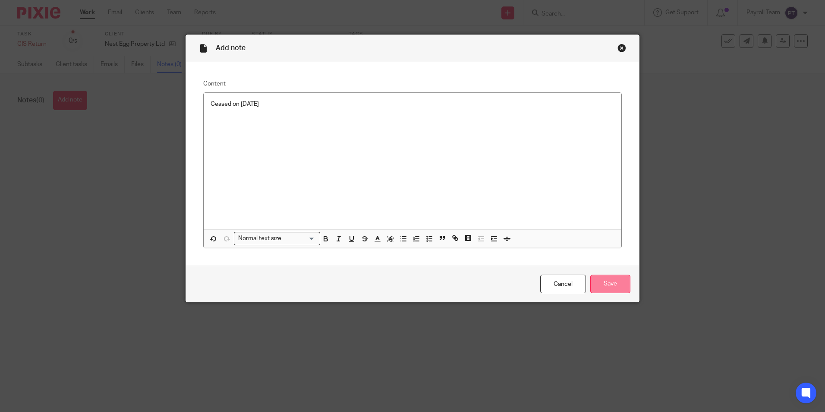
click at [615, 284] on input "Save" at bounding box center [610, 283] width 40 height 19
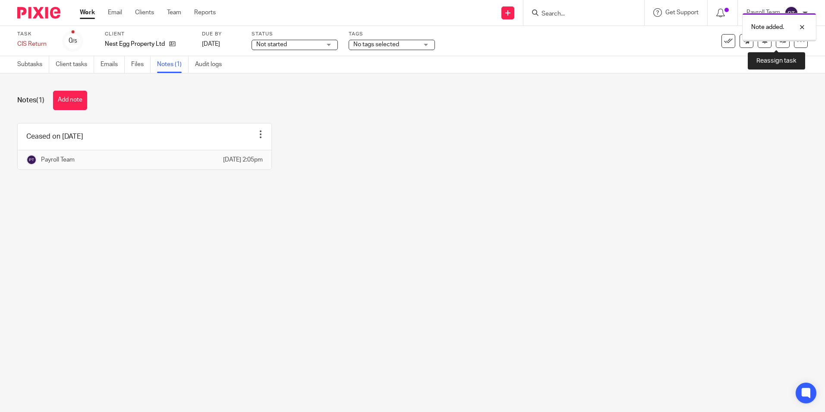
click at [780, 43] on icon at bounding box center [783, 41] width 6 height 6
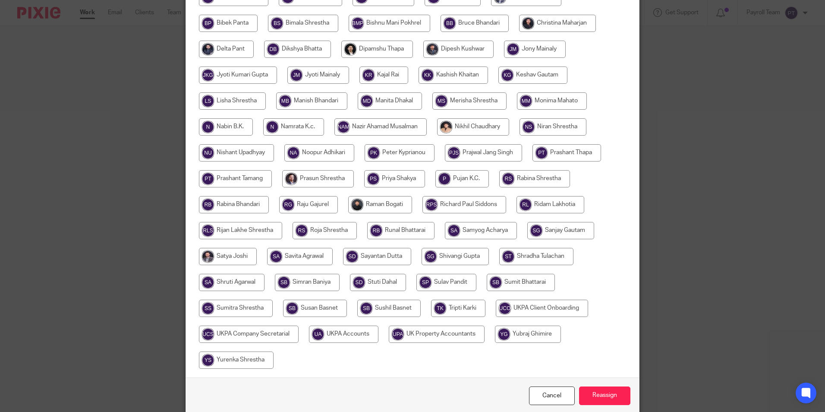
scroll to position [256, 0]
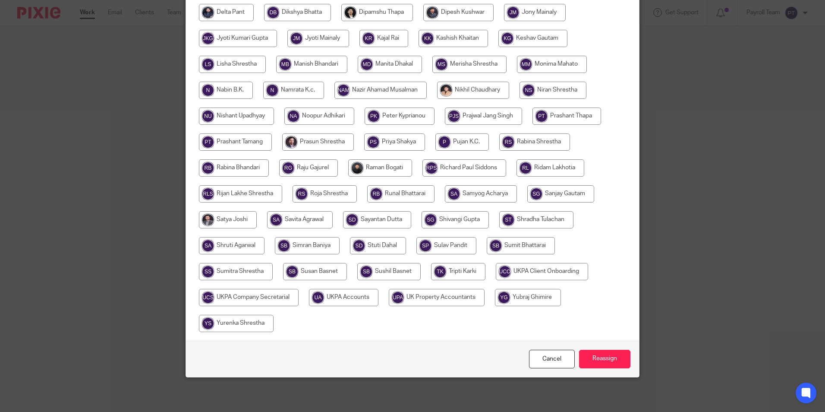
click at [354, 300] on input "radio" at bounding box center [343, 297] width 69 height 17
radio input "true"
click at [602, 359] on input "Reassign" at bounding box center [604, 358] width 51 height 19
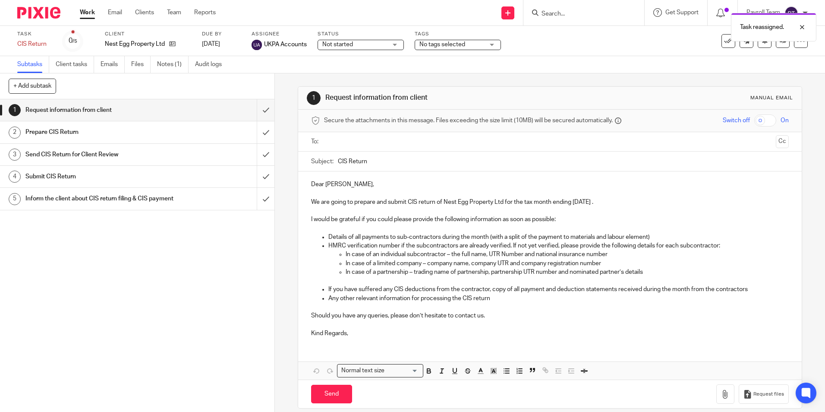
click at [87, 11] on link "Work" at bounding box center [87, 12] width 15 height 9
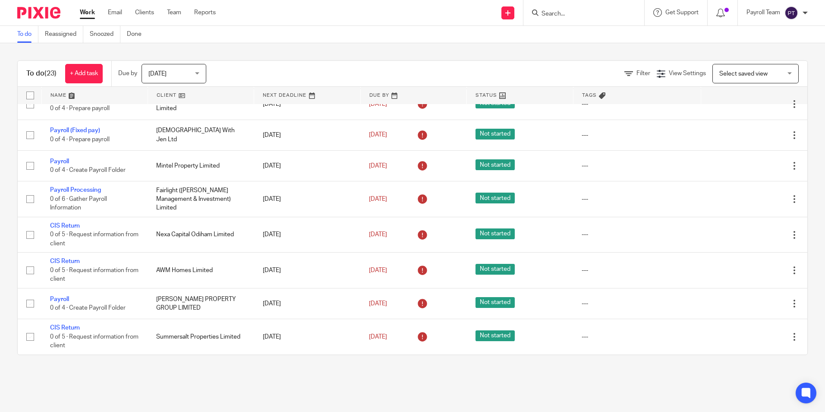
scroll to position [537, 0]
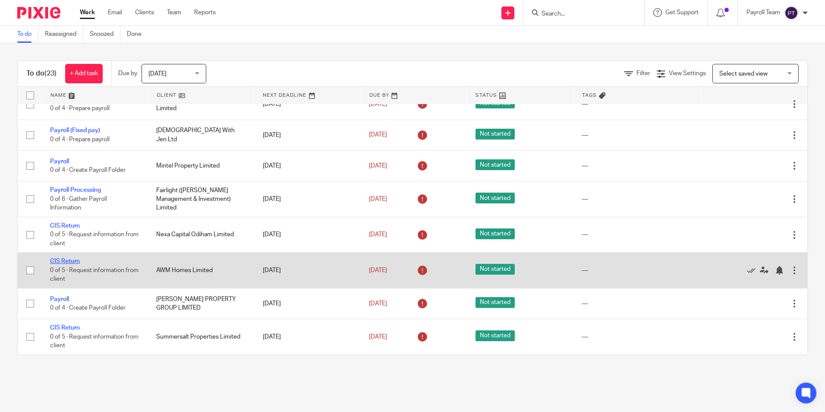
click at [67, 263] on link "CIS Return" at bounding box center [65, 261] width 30 height 6
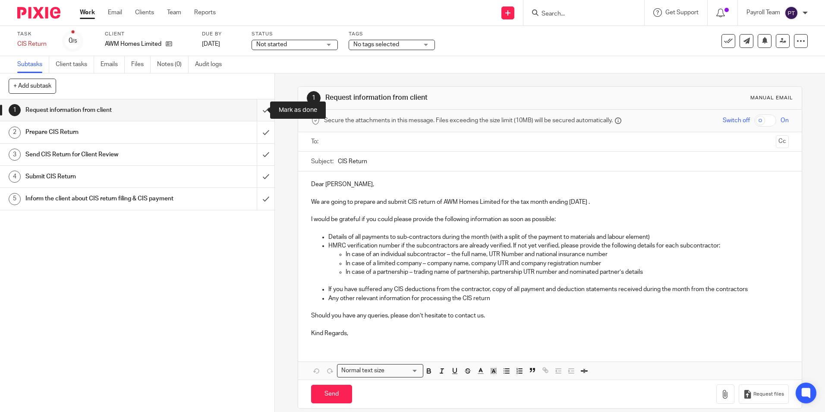
drag, startPoint x: 260, startPoint y: 109, endPoint x: 255, endPoint y: 127, distance: 18.7
click at [260, 109] on input "submit" at bounding box center [137, 110] width 274 height 22
click at [255, 128] on input "submit" at bounding box center [137, 132] width 274 height 22
click at [256, 156] on input "submit" at bounding box center [137, 155] width 274 height 22
click at [260, 178] on input "submit" at bounding box center [137, 177] width 274 height 22
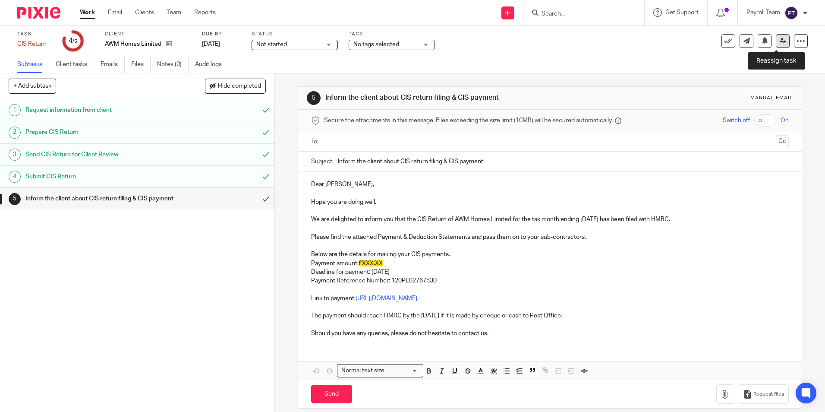
click at [780, 44] on icon at bounding box center [783, 41] width 6 height 6
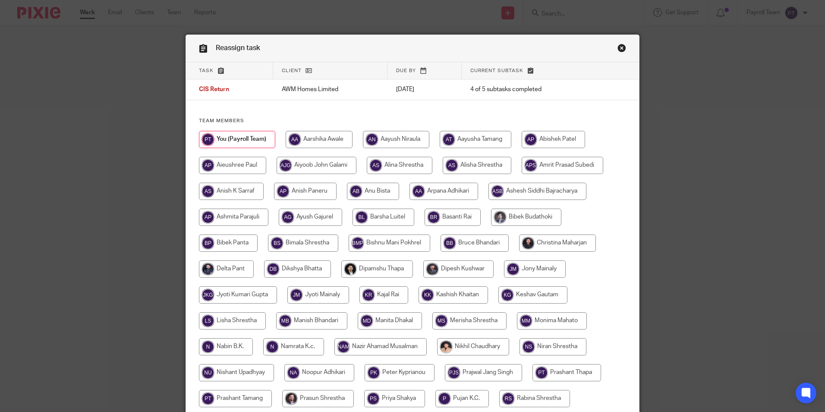
scroll to position [256, 0]
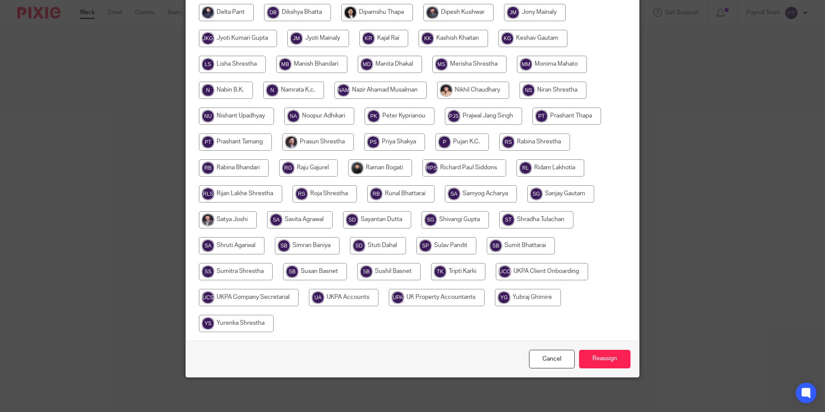
click at [347, 298] on input "radio" at bounding box center [343, 297] width 69 height 17
radio input "true"
click at [616, 358] on input "Reassign" at bounding box center [604, 358] width 51 height 19
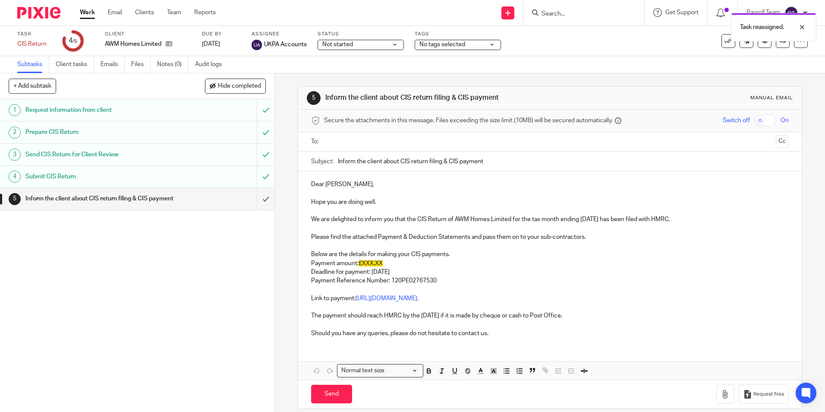
click at [86, 14] on link "Work" at bounding box center [87, 12] width 15 height 9
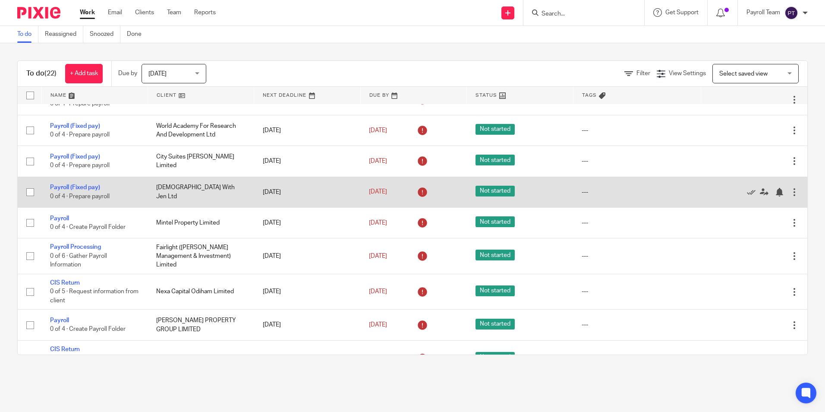
scroll to position [475, 0]
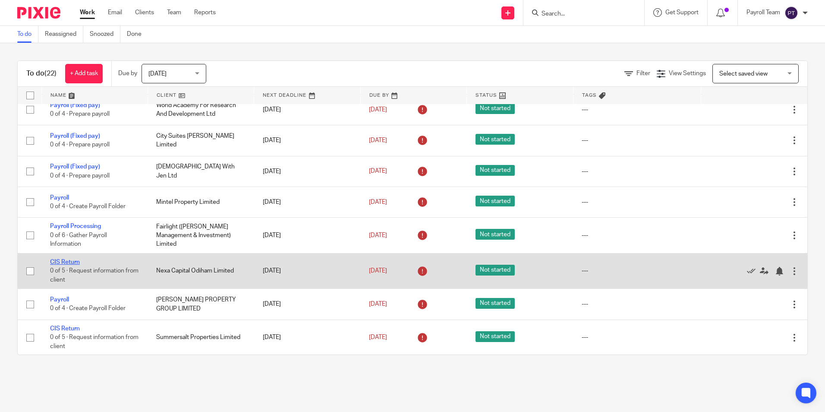
click at [72, 265] on link "CIS Return" at bounding box center [65, 262] width 30 height 6
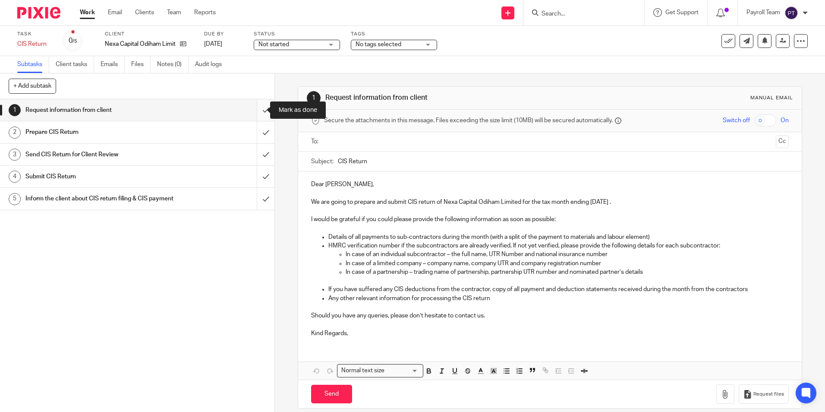
click at [258, 108] on input "submit" at bounding box center [137, 110] width 274 height 22
click at [259, 134] on input "submit" at bounding box center [137, 132] width 274 height 22
click at [259, 154] on input "submit" at bounding box center [137, 155] width 274 height 22
click at [257, 179] on input "submit" at bounding box center [137, 177] width 274 height 22
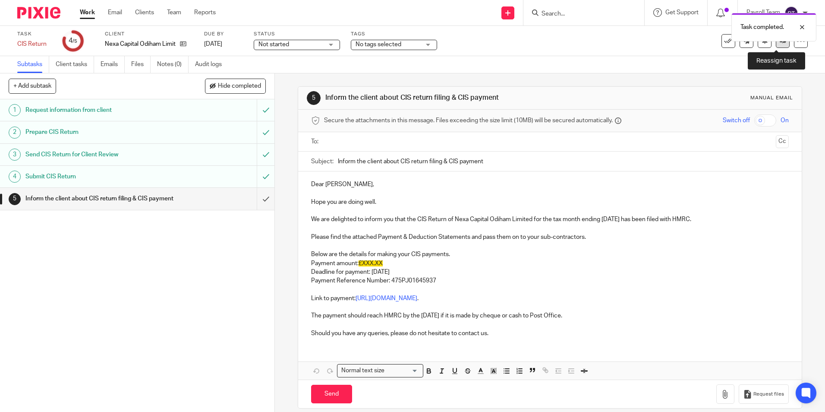
click at [778, 46] on link at bounding box center [783, 41] width 14 height 14
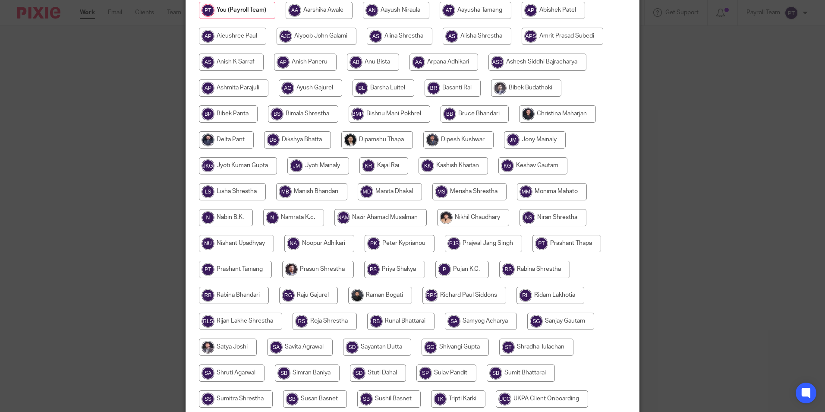
scroll to position [256, 0]
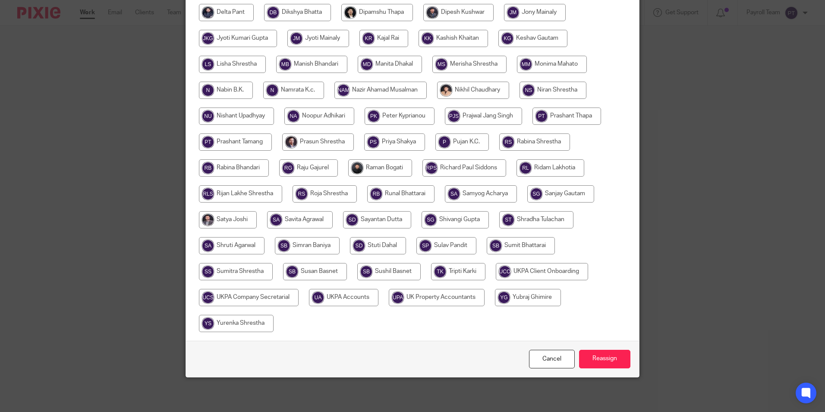
click at [344, 294] on input "radio" at bounding box center [343, 297] width 69 height 17
radio input "true"
click at [603, 359] on input "Reassign" at bounding box center [604, 358] width 51 height 19
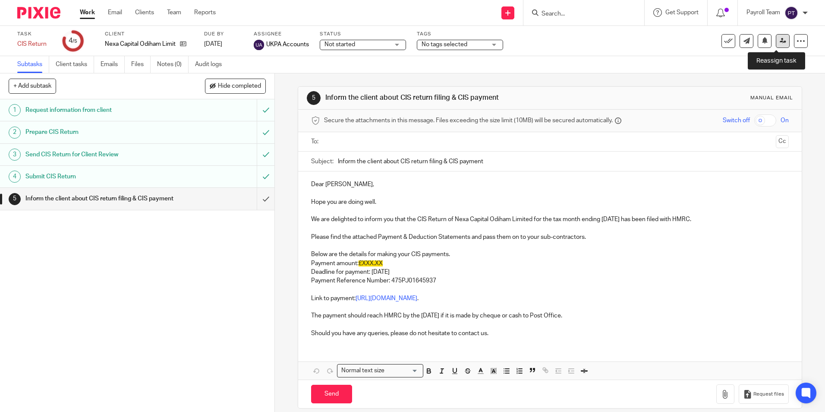
click at [780, 46] on link at bounding box center [783, 41] width 14 height 14
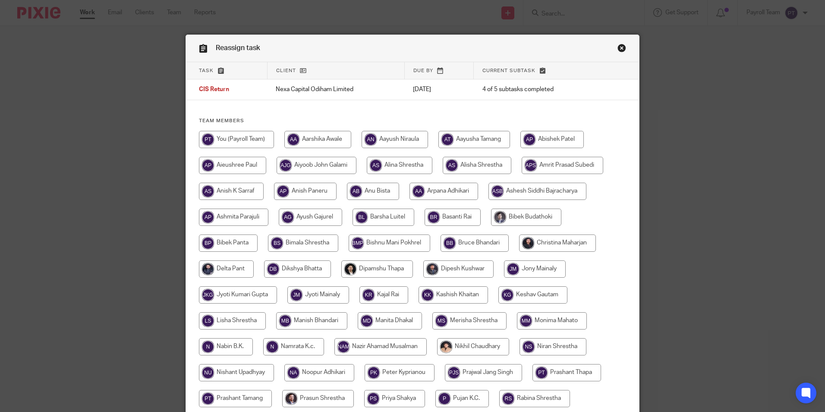
scroll to position [256, 0]
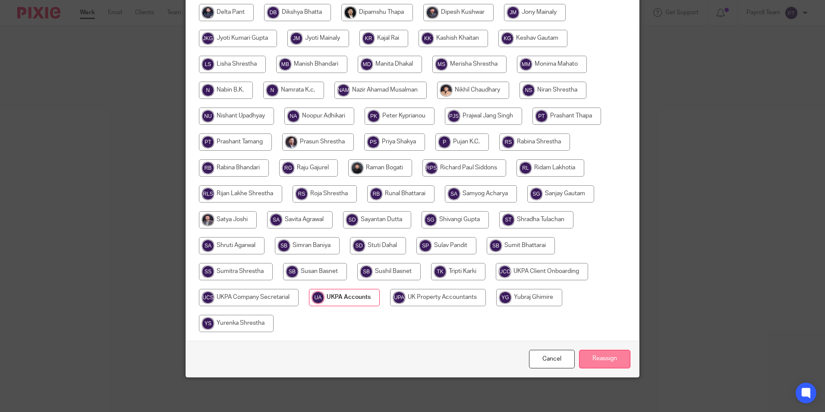
click at [596, 362] on input "Reassign" at bounding box center [604, 358] width 51 height 19
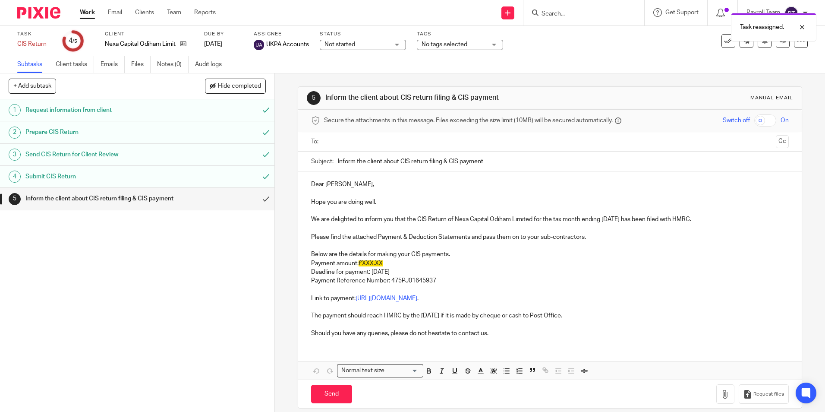
click at [89, 12] on link "Work" at bounding box center [87, 12] width 15 height 9
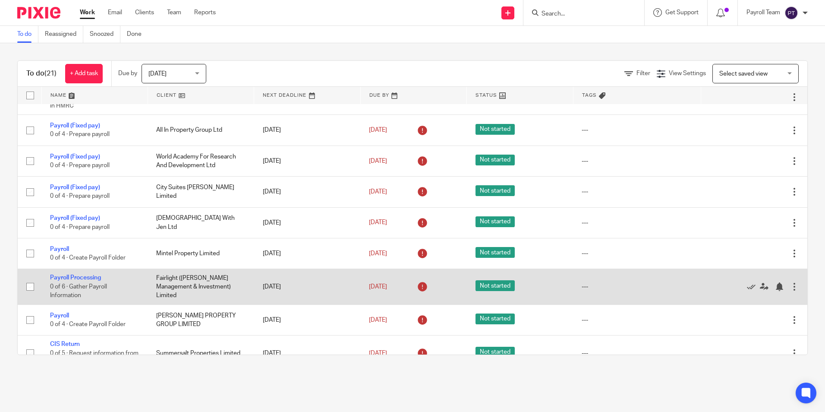
scroll to position [466, 0]
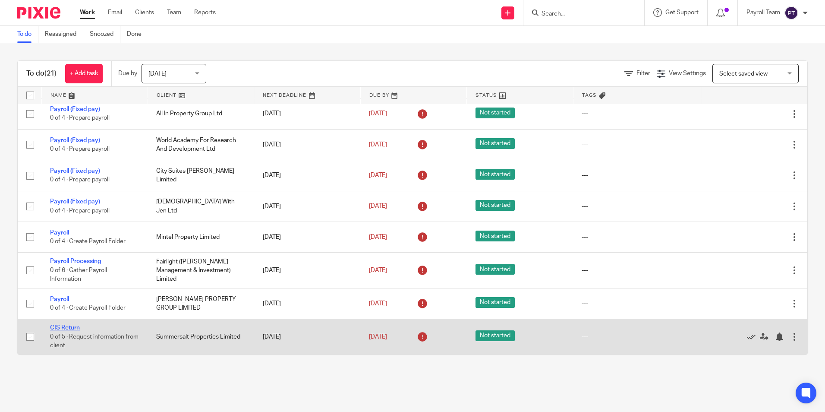
click at [62, 325] on link "CIS Return" at bounding box center [65, 327] width 30 height 6
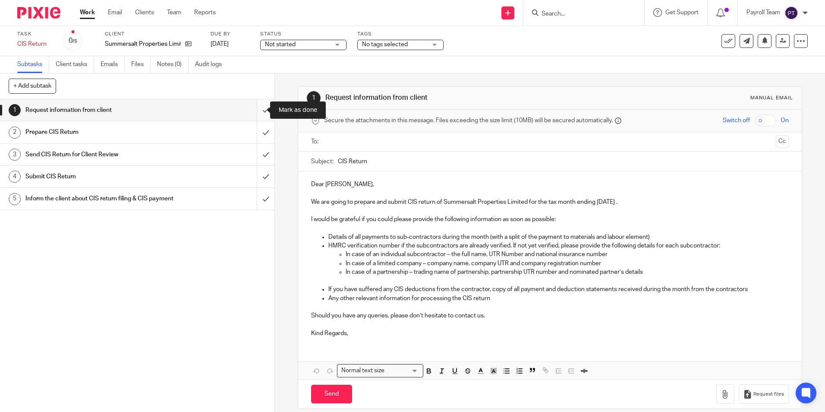
click at [255, 111] on input "submit" at bounding box center [137, 110] width 274 height 22
click at [255, 127] on input "submit" at bounding box center [137, 132] width 274 height 22
drag, startPoint x: 261, startPoint y: 153, endPoint x: 261, endPoint y: 164, distance: 11.6
click at [261, 153] on input "submit" at bounding box center [137, 155] width 274 height 22
drag, startPoint x: 261, startPoint y: 175, endPoint x: 266, endPoint y: 178, distance: 5.0
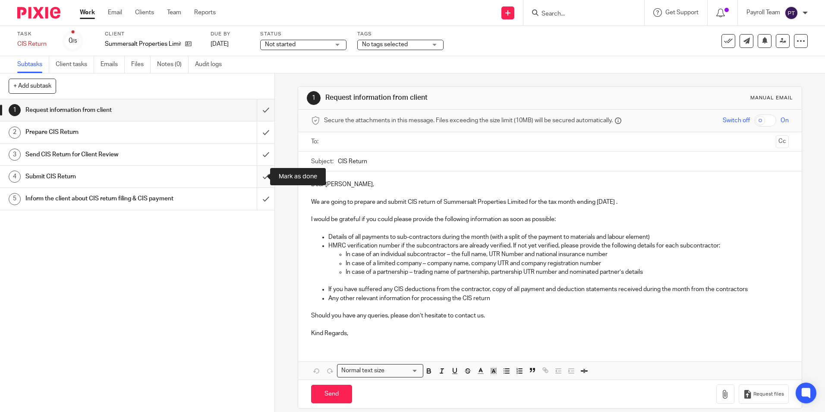
click at [261, 175] on input "submit" at bounding box center [137, 177] width 274 height 22
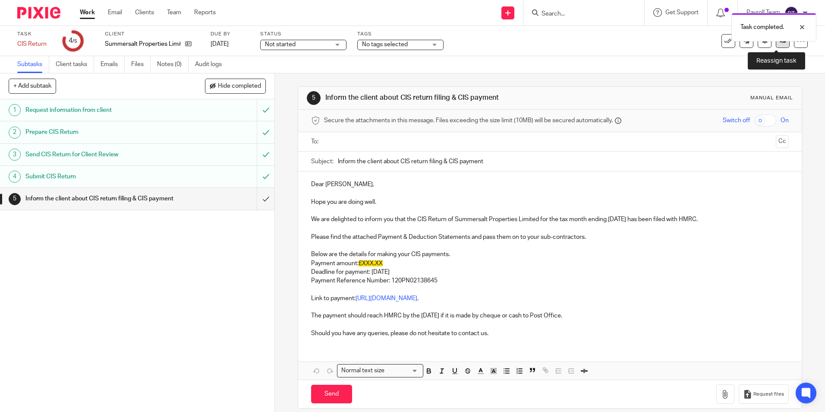
click at [776, 45] on link at bounding box center [783, 41] width 14 height 14
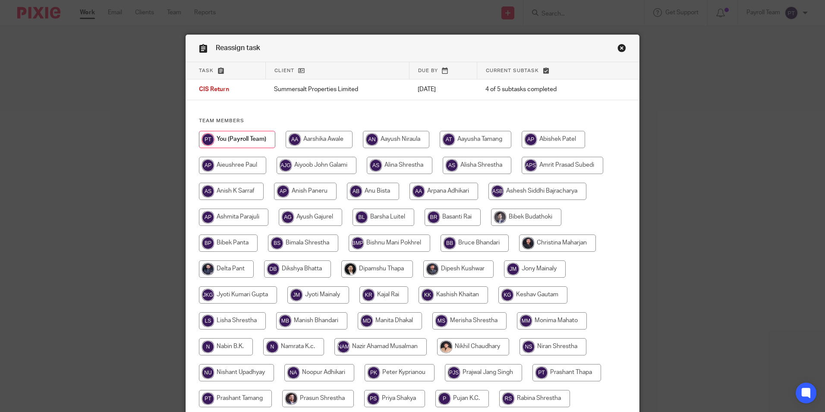
scroll to position [256, 0]
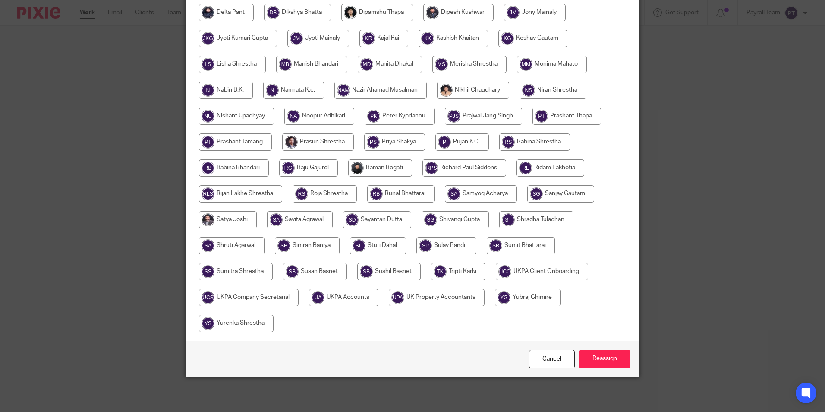
click at [353, 295] on input "radio" at bounding box center [343, 297] width 69 height 17
radio input "true"
click at [605, 359] on input "Reassign" at bounding box center [604, 358] width 51 height 19
